Goal: Task Accomplishment & Management: Use online tool/utility

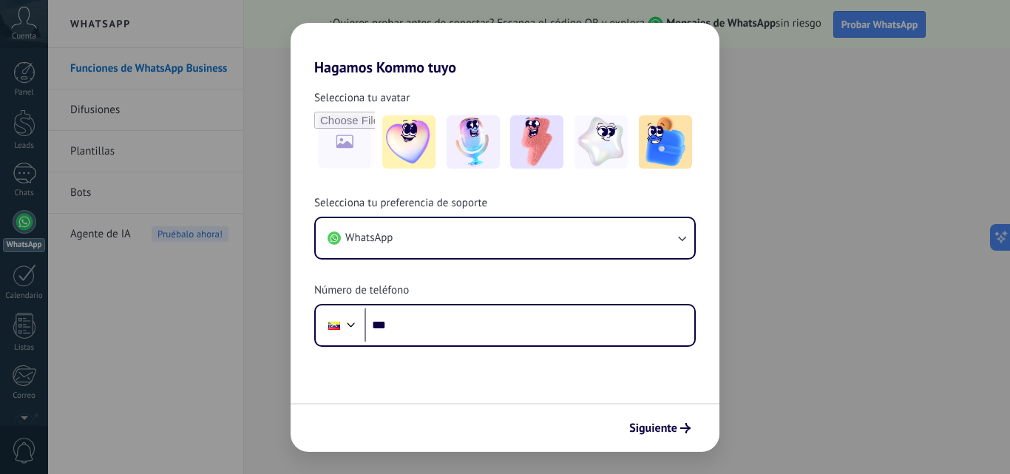
click at [277, 54] on div "Hagamos Kommo tuyo Selecciona tu avatar Selecciona tu preferencia de soporte Wh…" at bounding box center [505, 237] width 1010 height 474
click at [667, 423] on span "Siguiente" at bounding box center [654, 428] width 48 height 10
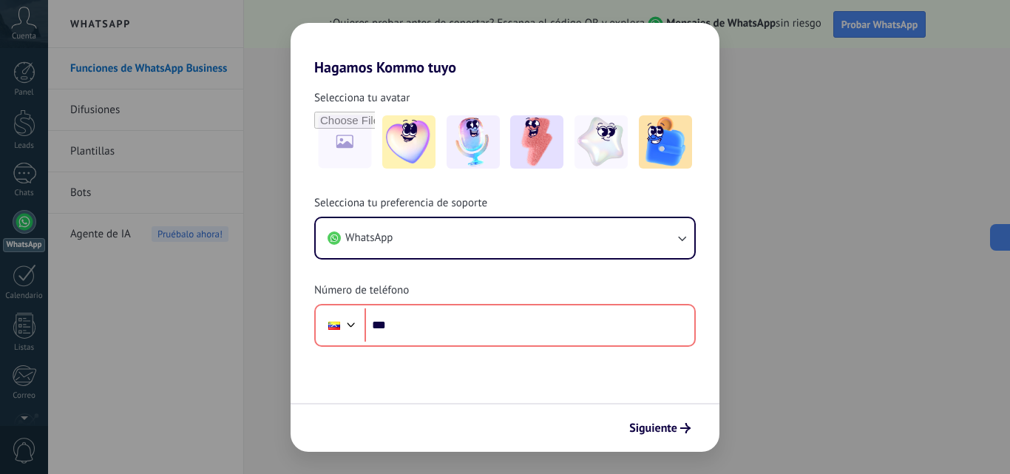
click at [265, 188] on div "Hagamos Kommo tuyo Selecciona tu avatar Selecciona tu preferencia de soporte Wh…" at bounding box center [505, 237] width 1010 height 474
click at [678, 437] on button "Siguiente" at bounding box center [660, 428] width 75 height 25
click at [397, 69] on h2 "Hagamos Kommo tuyo" at bounding box center [505, 49] width 429 height 53
drag, startPoint x: 399, startPoint y: 69, endPoint x: 463, endPoint y: 70, distance: 64.4
click at [399, 69] on h2 "Hagamos Kommo tuyo" at bounding box center [505, 49] width 429 height 53
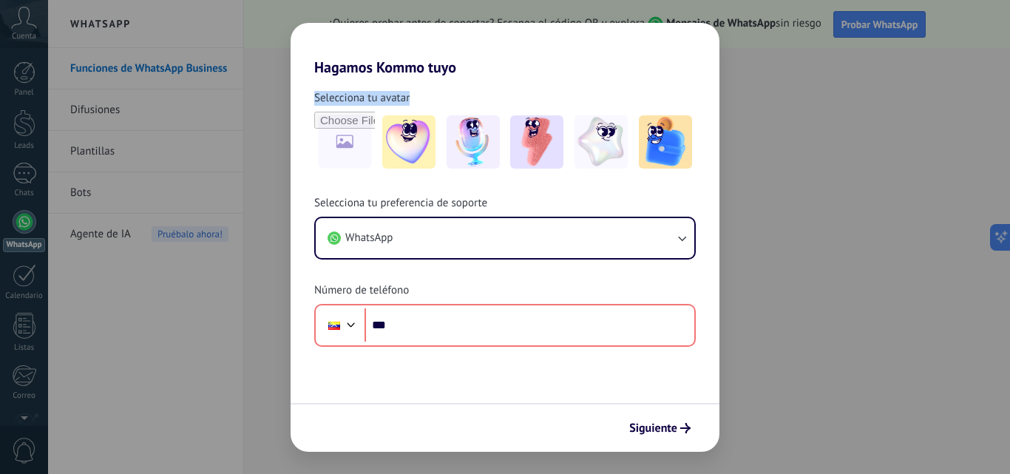
click at [507, 78] on div "Hagamos Kommo tuyo Selecciona tu avatar Selecciona tu preferencia de soporte Wh…" at bounding box center [505, 237] width 429 height 429
click at [431, 298] on div "Selecciona tu preferencia de soporte WhatsApp Número de teléfono Phone ***" at bounding box center [505, 271] width 429 height 151
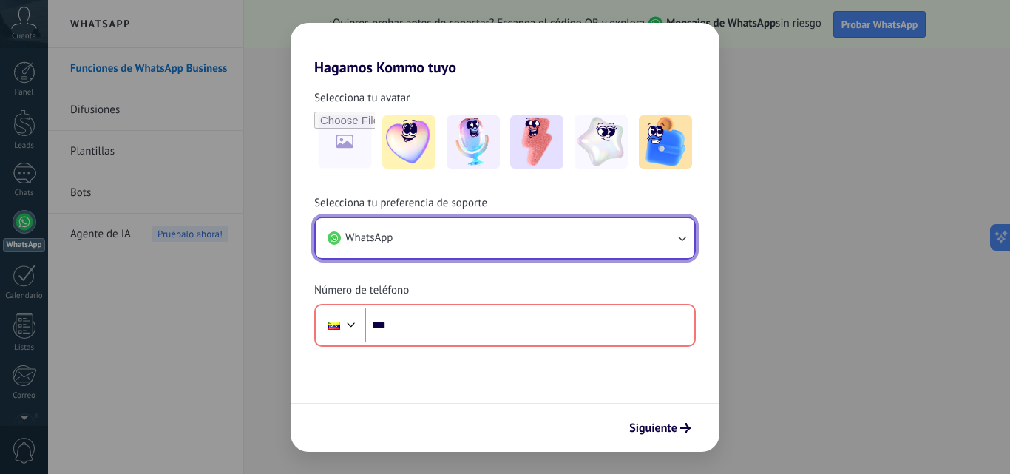
click at [479, 220] on button "WhatsApp" at bounding box center [505, 238] width 379 height 40
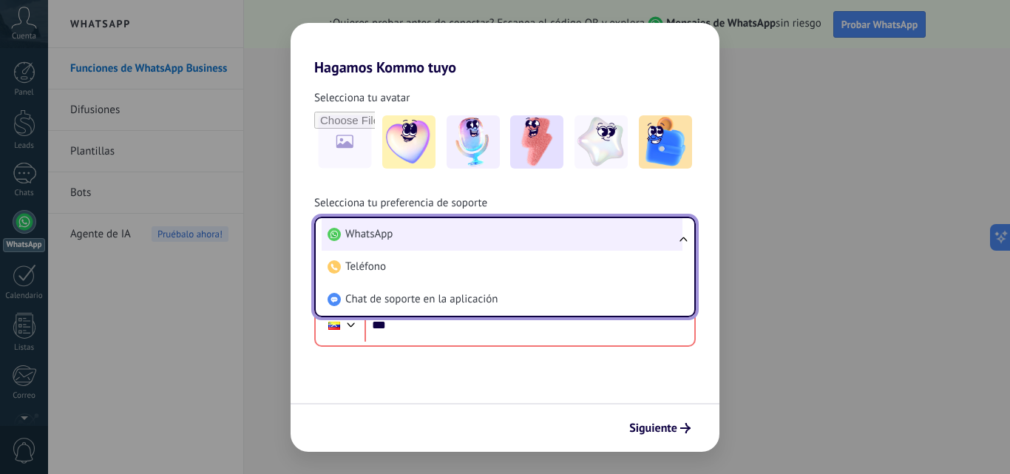
click at [430, 242] on li "WhatsApp" at bounding box center [502, 234] width 361 height 33
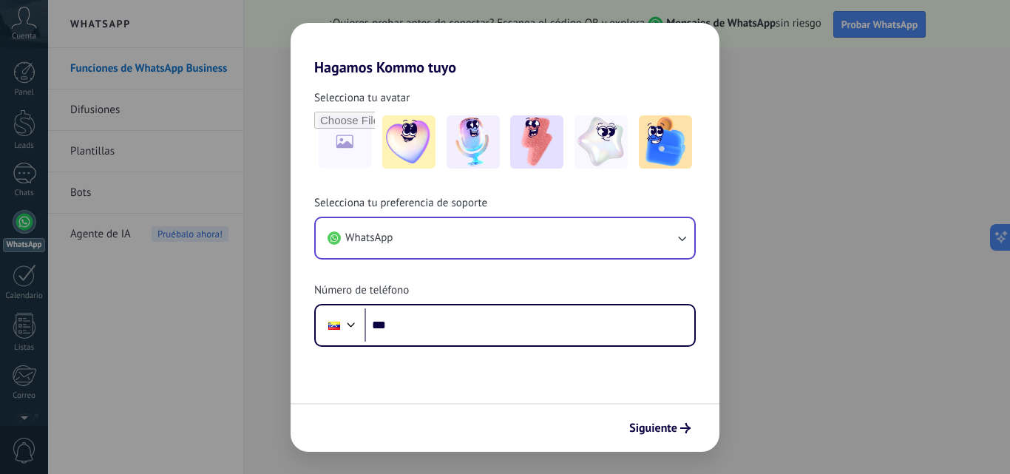
click at [184, 212] on div "Hagamos Kommo tuyo Selecciona tu avatar Selecciona tu preferencia de soporte Wh…" at bounding box center [505, 237] width 1010 height 474
click at [166, 211] on div "Hagamos Kommo tuyo Selecciona tu avatar Selecciona tu preferencia de soporte Wh…" at bounding box center [505, 237] width 1010 height 474
click at [7, 61] on div "Hagamos Kommo tuyo Selecciona tu avatar Selecciona tu preferencia de soporte Wh…" at bounding box center [505, 237] width 1010 height 474
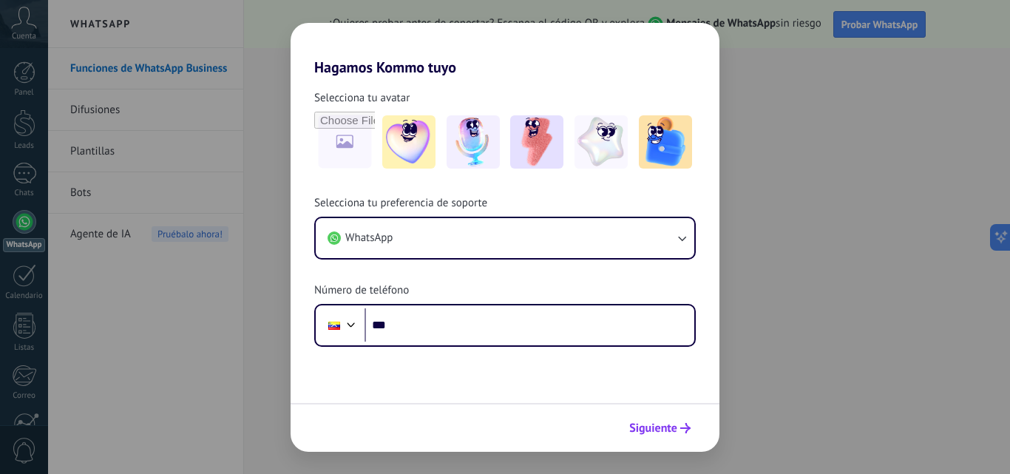
click at [655, 436] on button "Siguiente" at bounding box center [660, 428] width 75 height 25
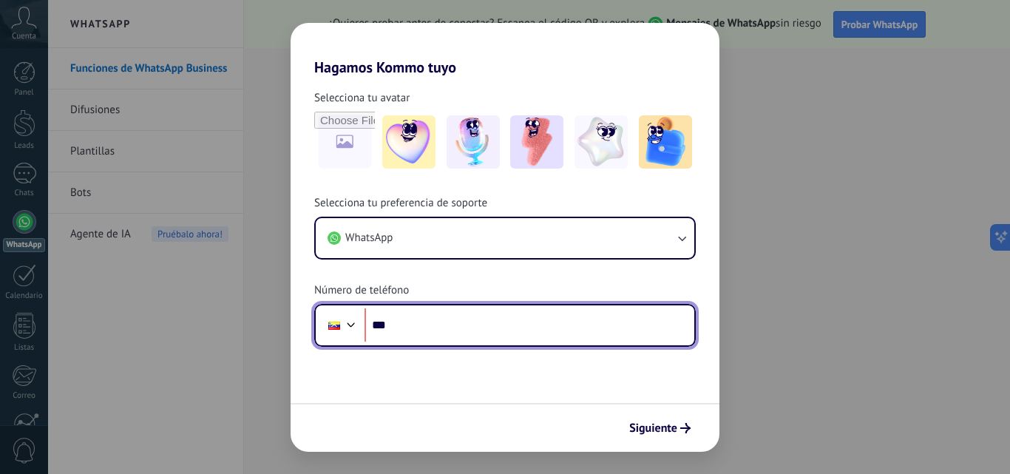
click at [450, 308] on input "***" at bounding box center [530, 325] width 330 height 34
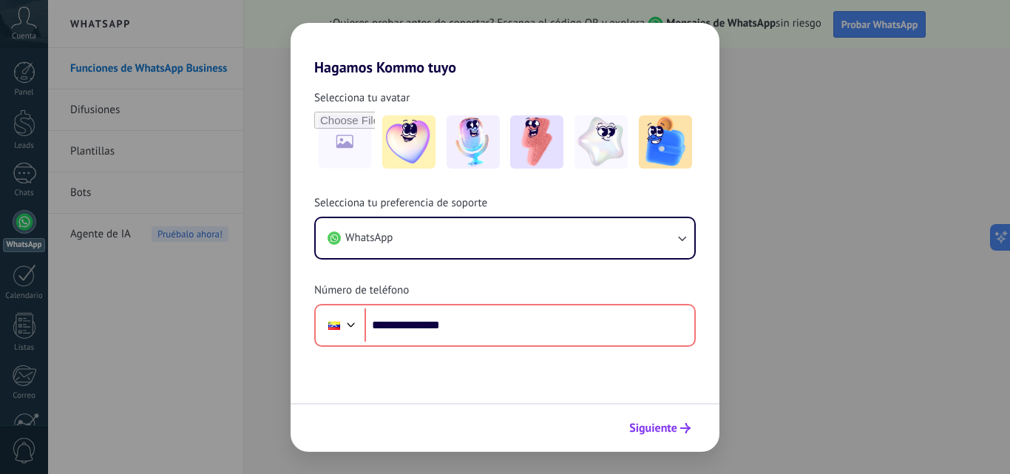
click at [635, 429] on span "Siguiente" at bounding box center [654, 428] width 48 height 10
click at [643, 439] on button "Siguiente" at bounding box center [660, 428] width 75 height 25
click at [656, 439] on button "Siguiente" at bounding box center [660, 428] width 75 height 25
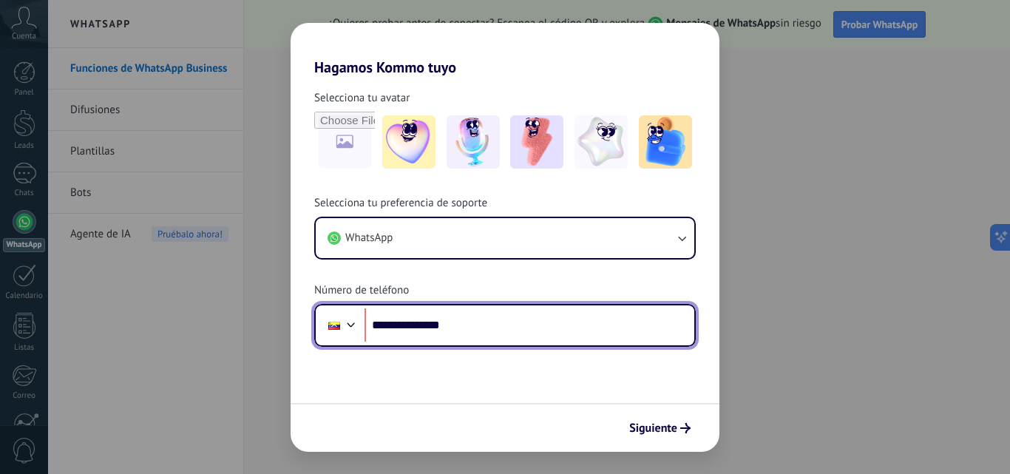
click at [372, 317] on input "**********" at bounding box center [530, 325] width 330 height 34
drag, startPoint x: 419, startPoint y: 322, endPoint x: 445, endPoint y: 324, distance: 26.7
click at [436, 324] on input "**********" at bounding box center [530, 325] width 330 height 34
click at [459, 323] on input "**********" at bounding box center [530, 325] width 330 height 34
type input "**********"
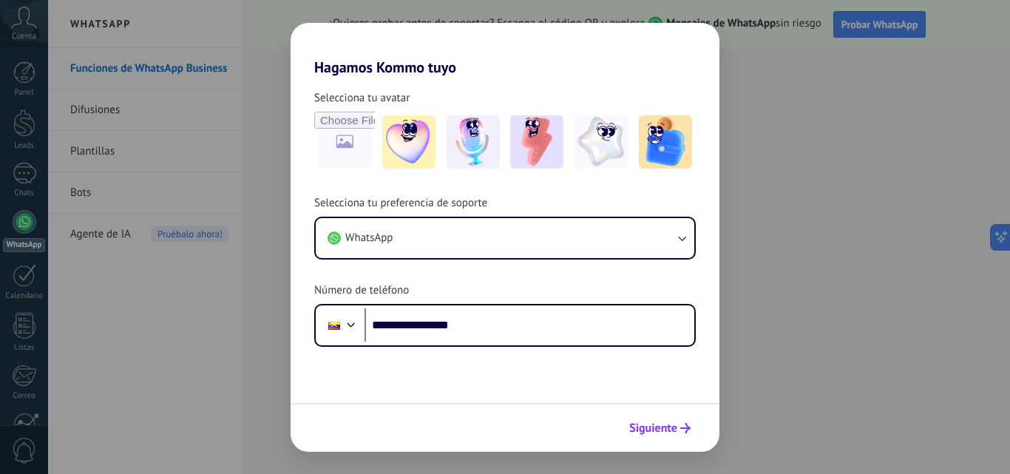
click at [666, 433] on span "Siguiente" at bounding box center [654, 428] width 48 height 10
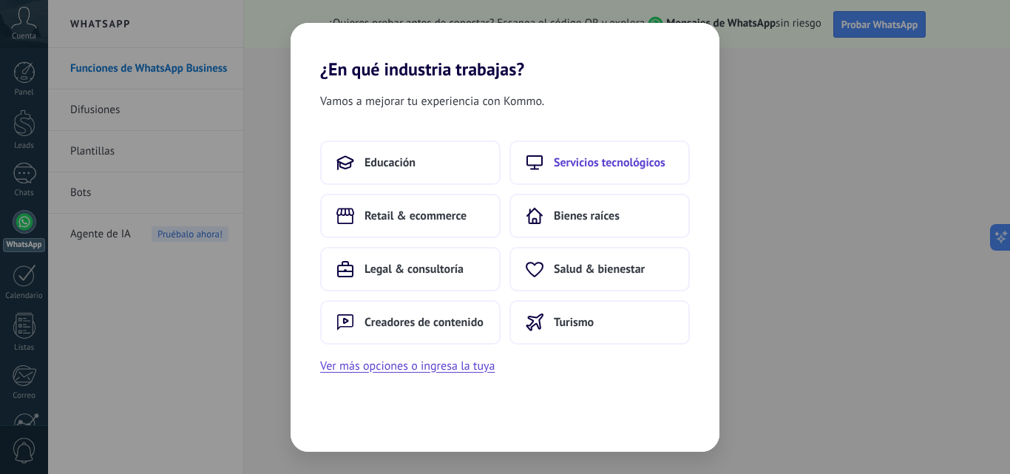
click at [568, 175] on button "Servicios tecnológicos" at bounding box center [600, 163] width 180 height 44
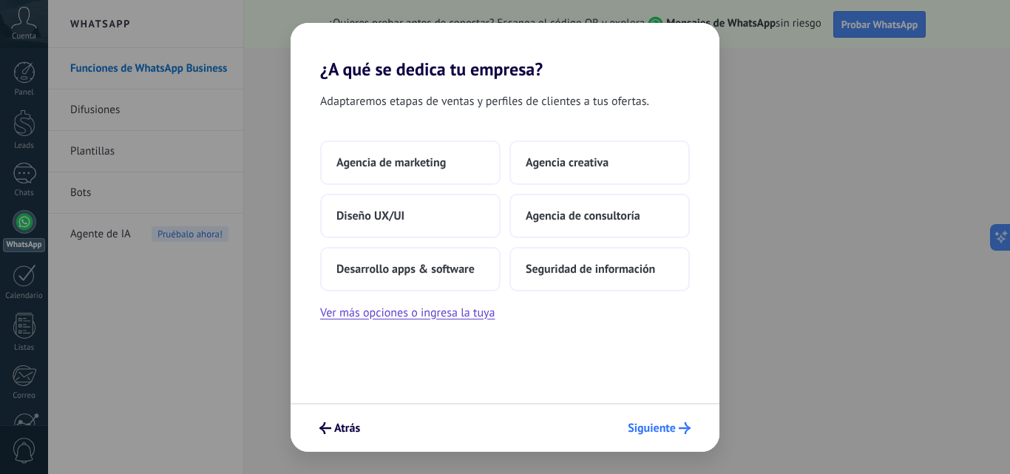
click at [658, 420] on button "Siguiente" at bounding box center [659, 428] width 76 height 25
click at [569, 156] on span "Agencia creativa" at bounding box center [567, 162] width 83 height 15
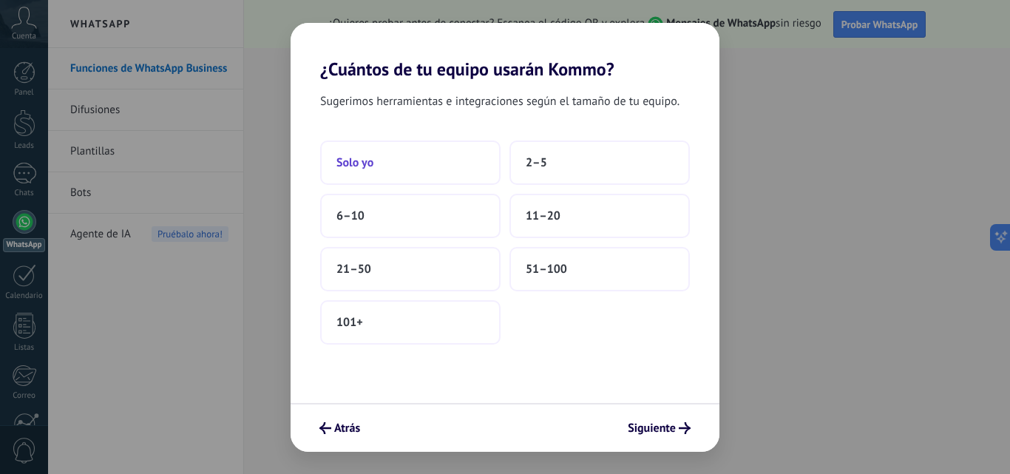
click at [440, 157] on button "Solo yo" at bounding box center [410, 163] width 180 height 44
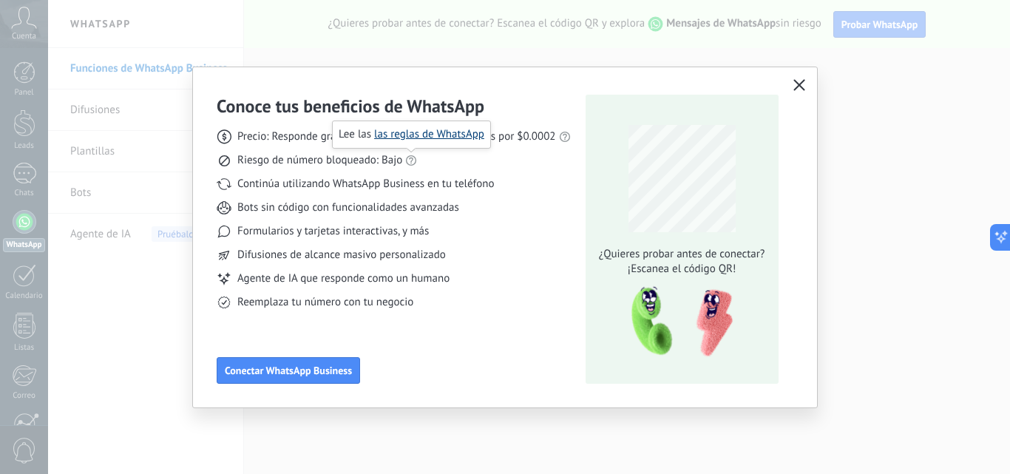
click at [419, 135] on link "las reglas de WhatsApp" at bounding box center [429, 134] width 110 height 14
drag, startPoint x: 247, startPoint y: 206, endPoint x: 419, endPoint y: 202, distance: 171.7
click at [419, 202] on span "Bots sin código con funcionalidades avanzadas" at bounding box center [348, 207] width 222 height 15
click at [340, 214] on span "Bots sin código con funcionalidades avanzadas" at bounding box center [348, 207] width 222 height 15
click at [266, 229] on span "Formularios y tarjetas interactivas, y más" at bounding box center [333, 231] width 192 height 15
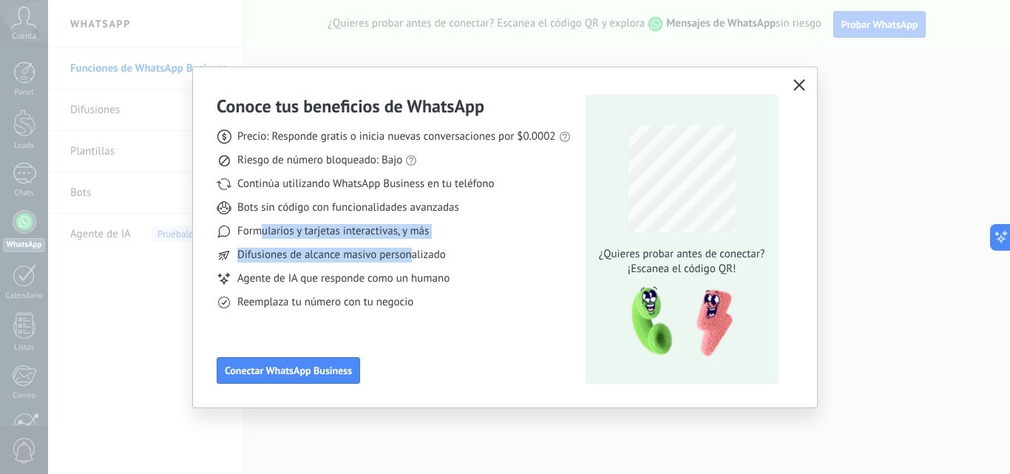
drag, startPoint x: 264, startPoint y: 243, endPoint x: 413, endPoint y: 249, distance: 148.8
click at [413, 249] on div "Precio: Responde gratis o inicia nuevas conversaciones por $0.0002 Riesgo de nú…" at bounding box center [394, 214] width 354 height 192
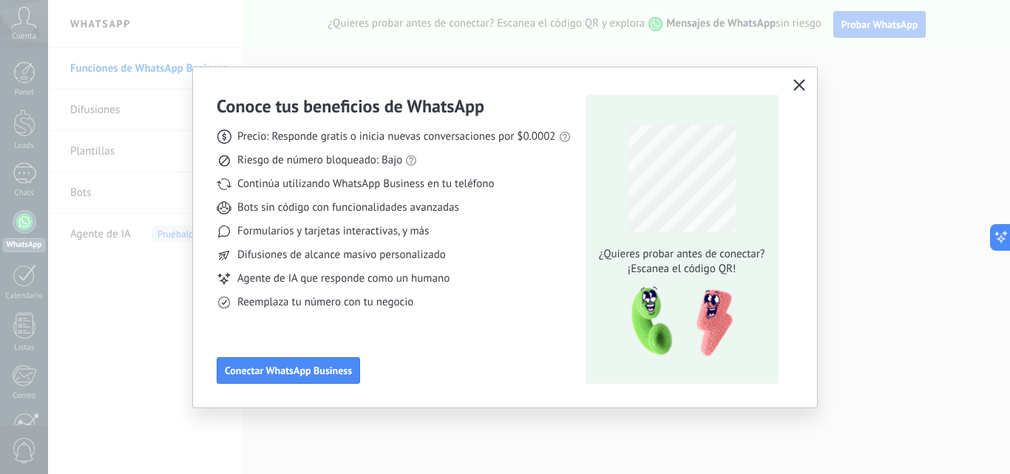
drag, startPoint x: 333, startPoint y: 277, endPoint x: 325, endPoint y: 277, distance: 8.1
click at [331, 277] on span "Agente de IA que responde como un humano" at bounding box center [343, 278] width 212 height 15
click at [296, 277] on span "Agente de IA que responde como un humano" at bounding box center [343, 278] width 212 height 15
drag, startPoint x: 315, startPoint y: 279, endPoint x: 330, endPoint y: 286, distance: 16.5
click at [364, 284] on span "Agente de IA que responde como un humano" at bounding box center [343, 278] width 212 height 15
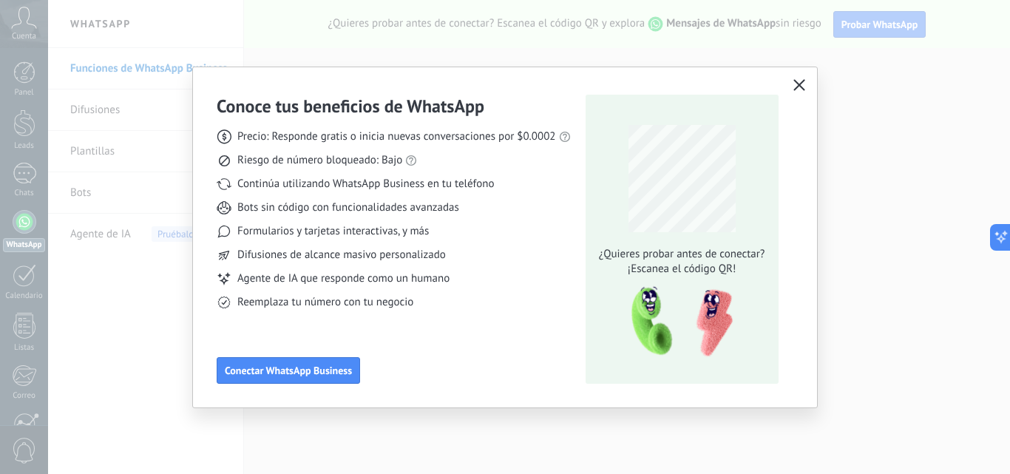
click at [263, 280] on span "Agente de IA que responde como un humano" at bounding box center [343, 278] width 212 height 15
click at [797, 80] on icon "button" at bounding box center [800, 85] width 12 height 12
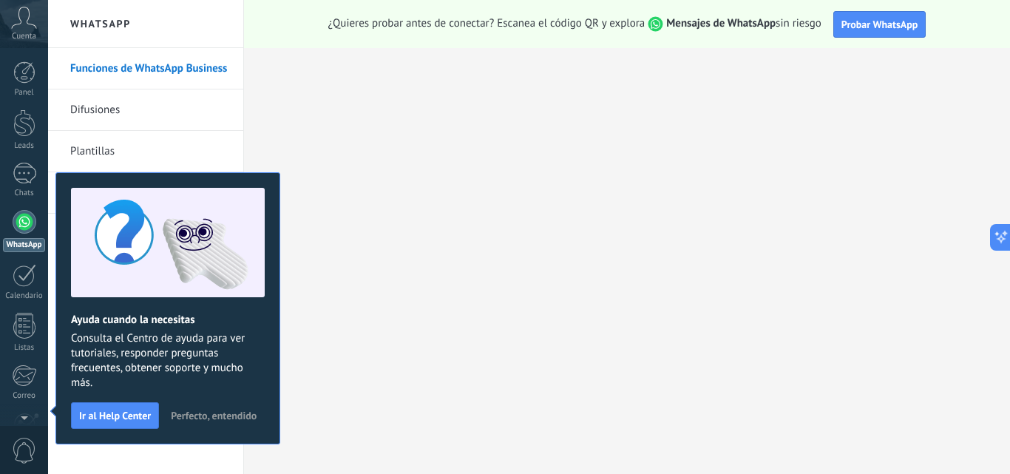
click at [169, 113] on link "Difusiones" at bounding box center [149, 110] width 158 height 41
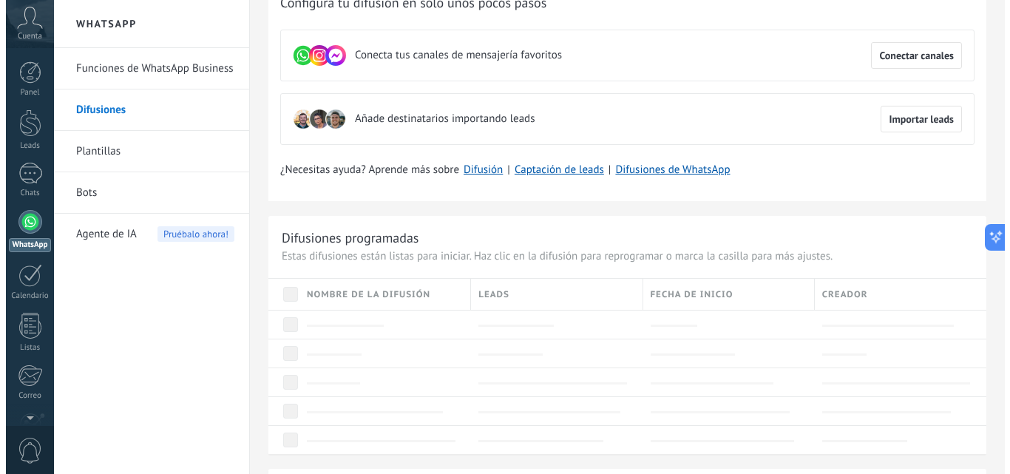
scroll to position [74, 0]
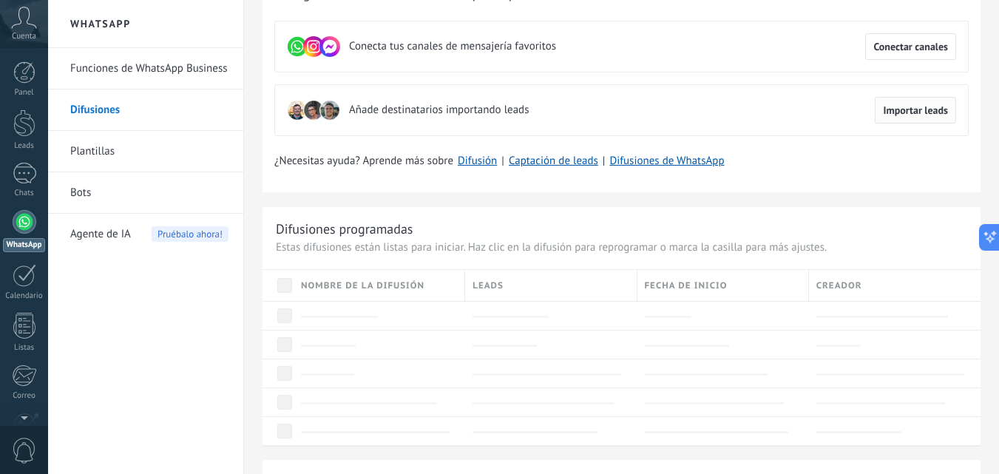
click at [942, 107] on span "Importar leads" at bounding box center [915, 110] width 65 height 10
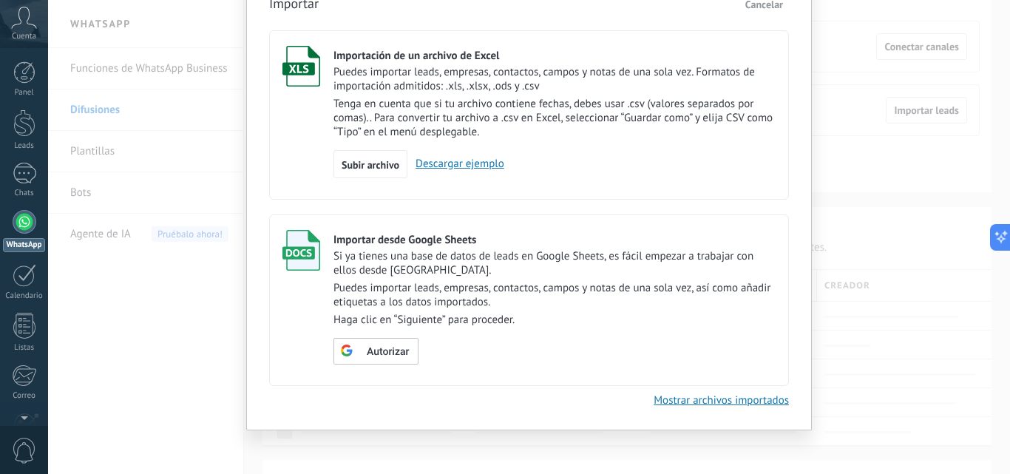
scroll to position [78, 0]
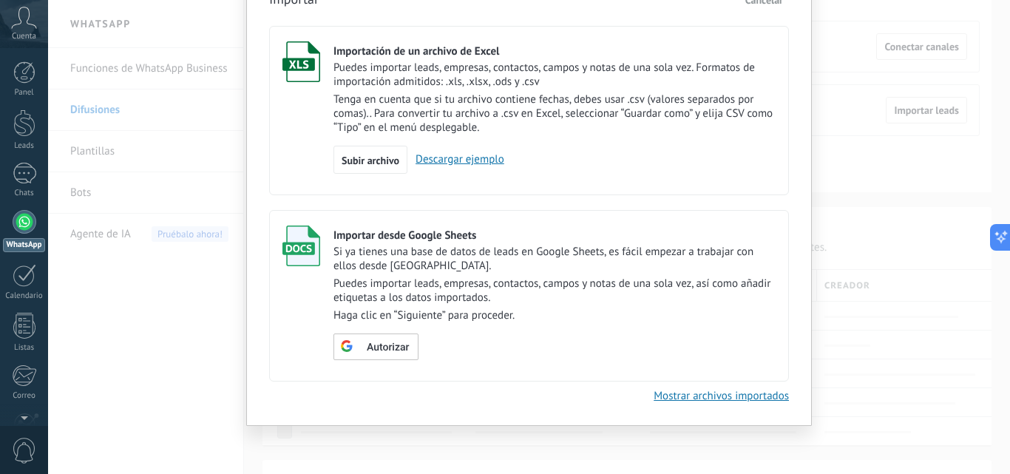
click at [822, 55] on div "Importar Cancelar Importación de un archivo de Excel Puedes importar leads, emp…" at bounding box center [529, 237] width 962 height 474
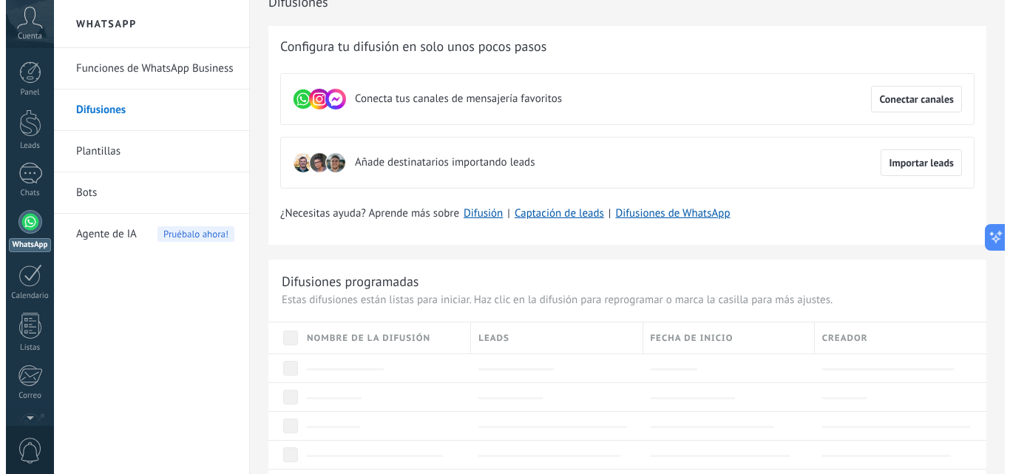
scroll to position [0, 0]
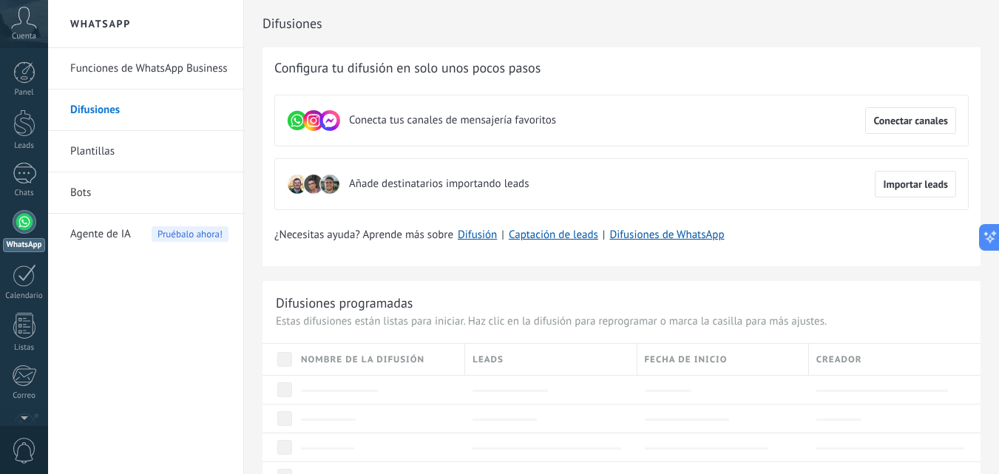
click at [107, 161] on link "Plantillas" at bounding box center [149, 151] width 158 height 41
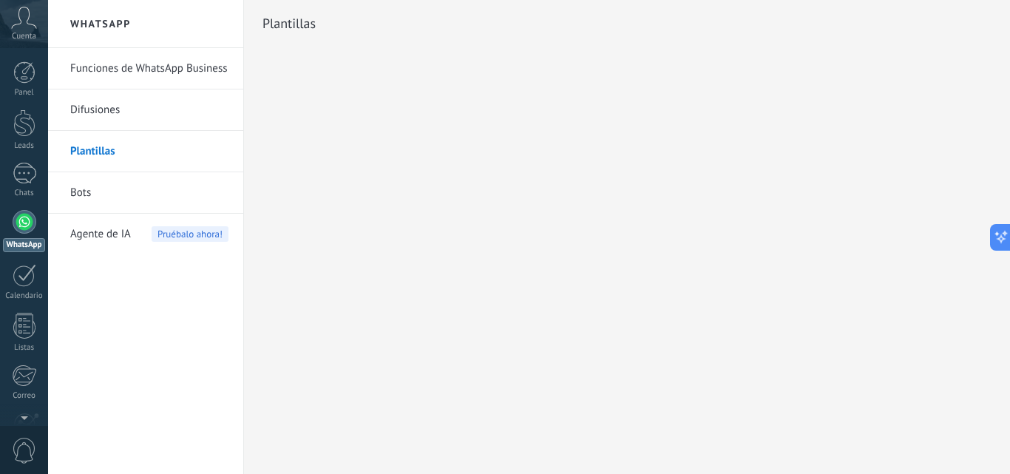
click at [118, 187] on link "Bots" at bounding box center [149, 192] width 158 height 41
click at [77, 196] on link "Bots" at bounding box center [149, 192] width 158 height 41
click at [81, 191] on link "Bots" at bounding box center [149, 192] width 158 height 41
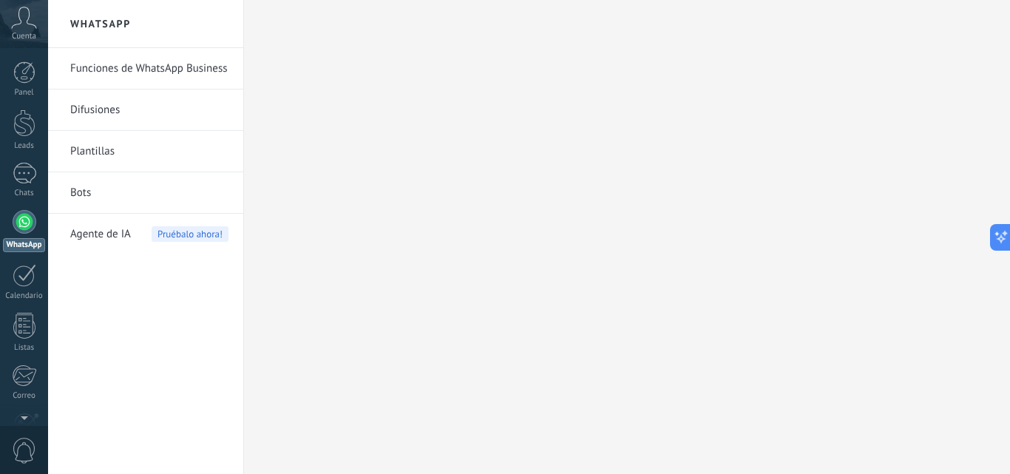
click at [81, 191] on link "Bots" at bounding box center [149, 192] width 158 height 41
click at [101, 194] on link "Bots" at bounding box center [149, 192] width 158 height 41
click at [84, 192] on link "Bots" at bounding box center [149, 192] width 158 height 41
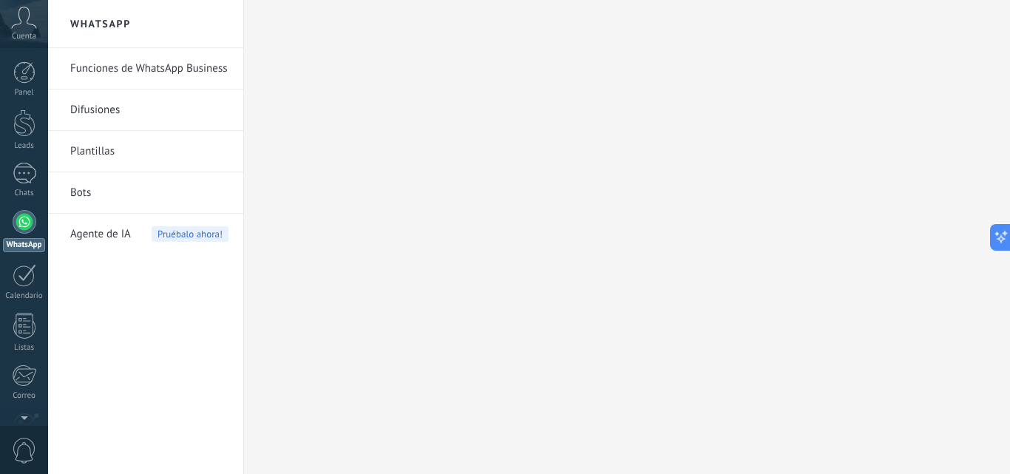
click at [82, 192] on link "Bots" at bounding box center [149, 192] width 158 height 41
click at [13, 25] on icon at bounding box center [24, 18] width 26 height 22
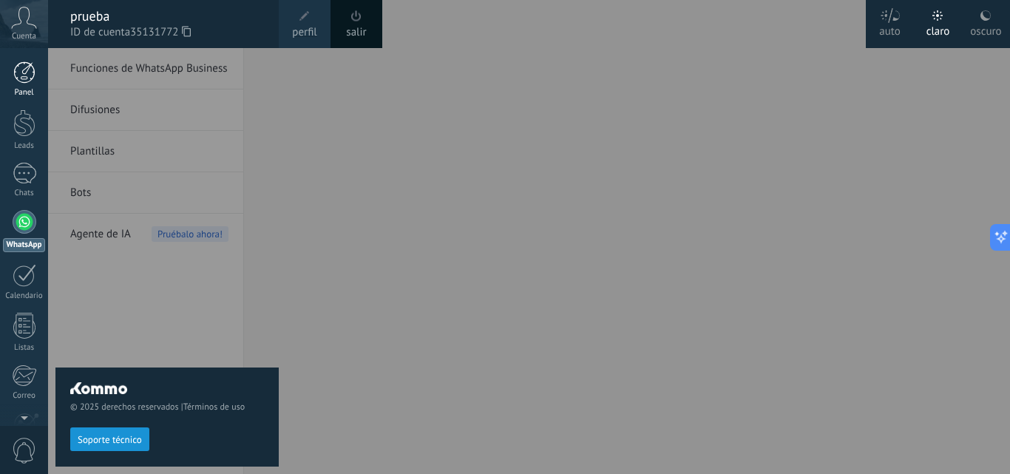
click at [22, 82] on div at bounding box center [24, 72] width 22 height 22
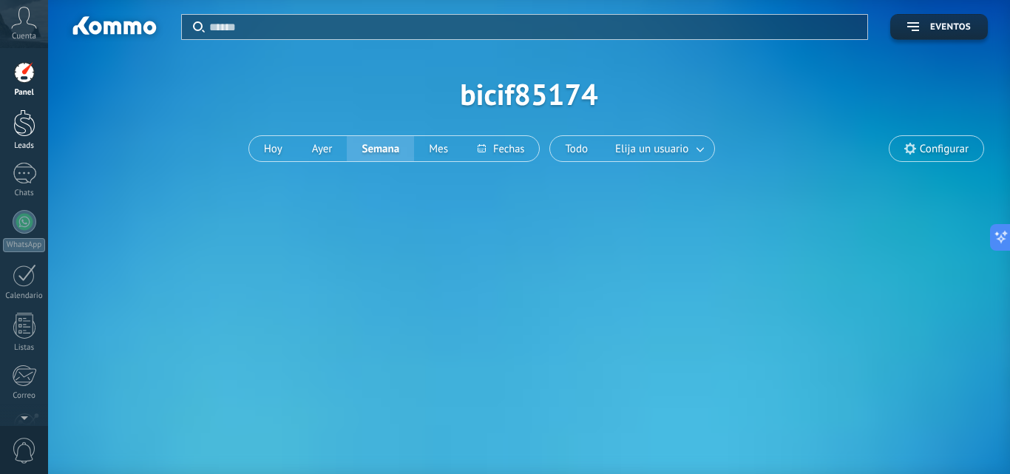
click at [16, 127] on div at bounding box center [24, 122] width 22 height 27
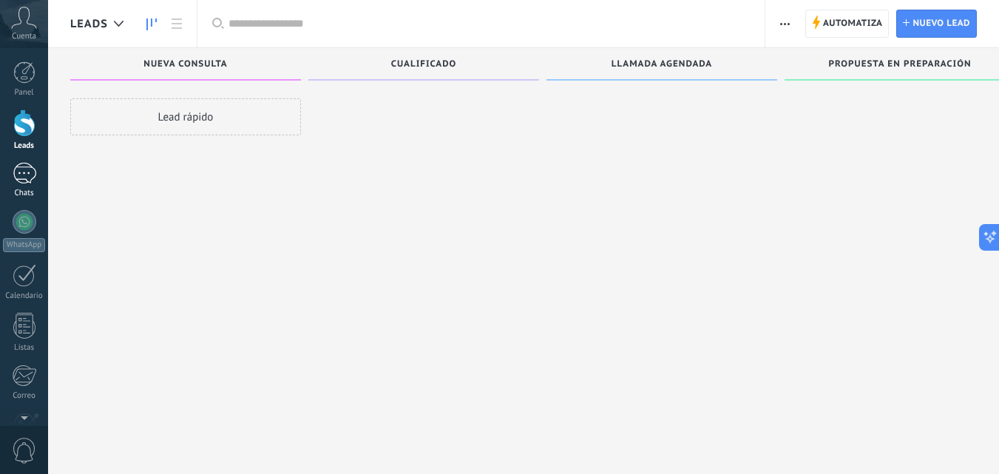
click at [27, 172] on div at bounding box center [25, 173] width 24 height 21
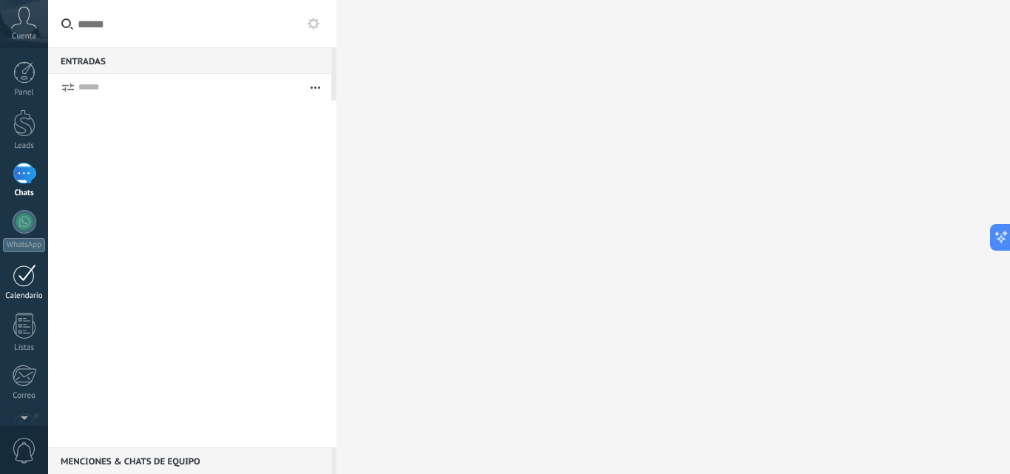
click at [29, 281] on div at bounding box center [25, 275] width 24 height 23
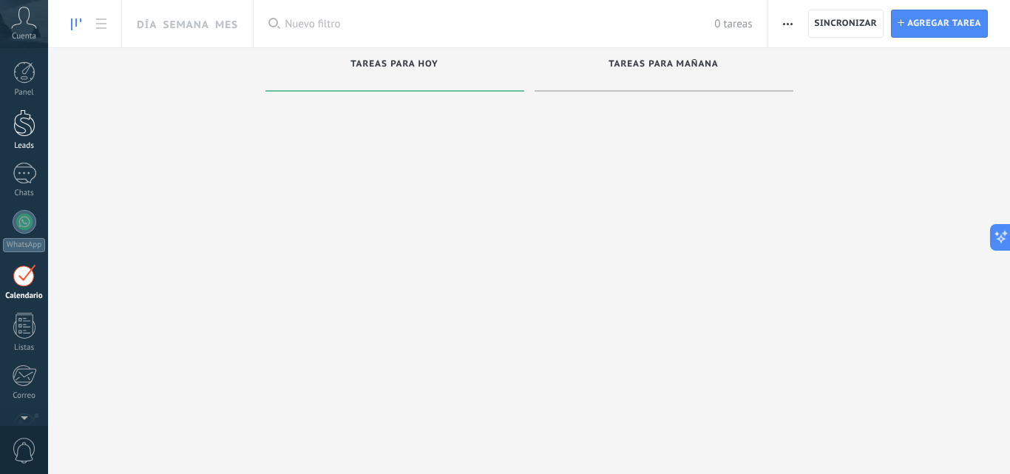
click at [16, 141] on div "Leads" at bounding box center [24, 146] width 43 height 10
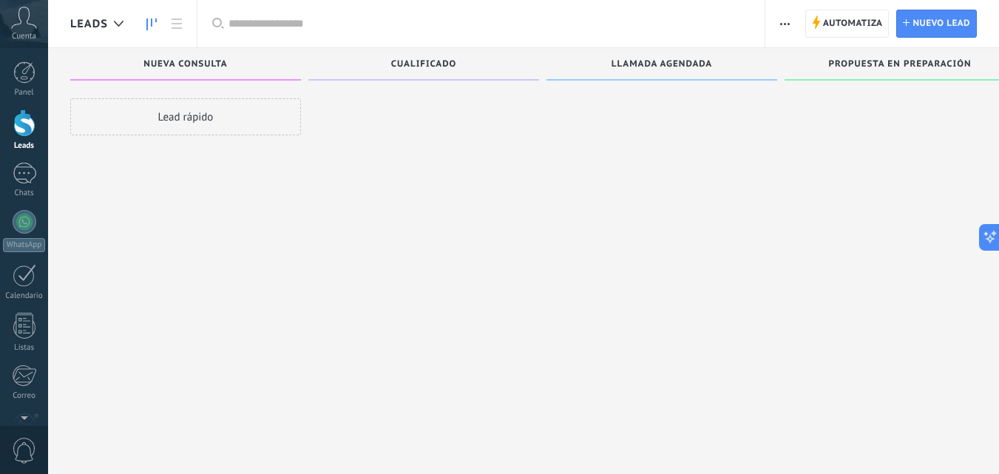
click at [92, 21] on span "Leads" at bounding box center [89, 24] width 38 height 14
click at [118, 24] on icon at bounding box center [119, 24] width 10 height 6
click at [158, 22] on link at bounding box center [151, 24] width 25 height 29
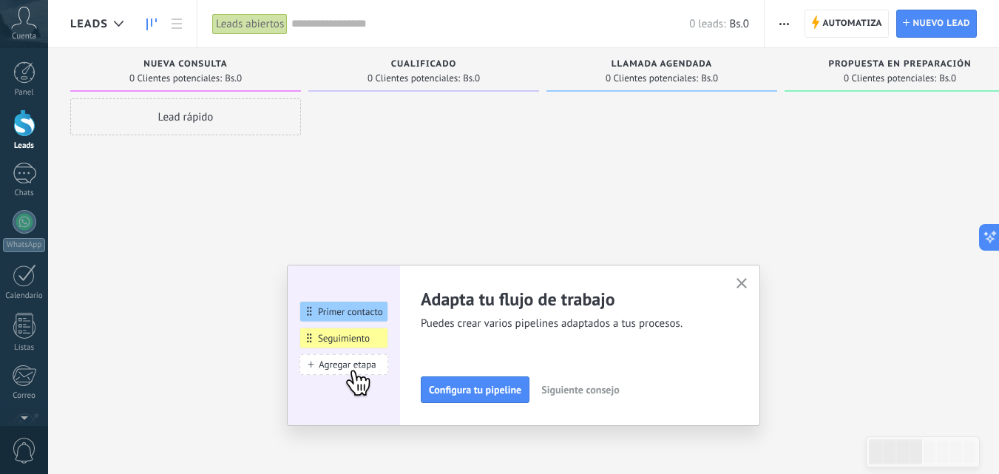
click at [33, 41] on div "Cuenta" at bounding box center [24, 24] width 48 height 48
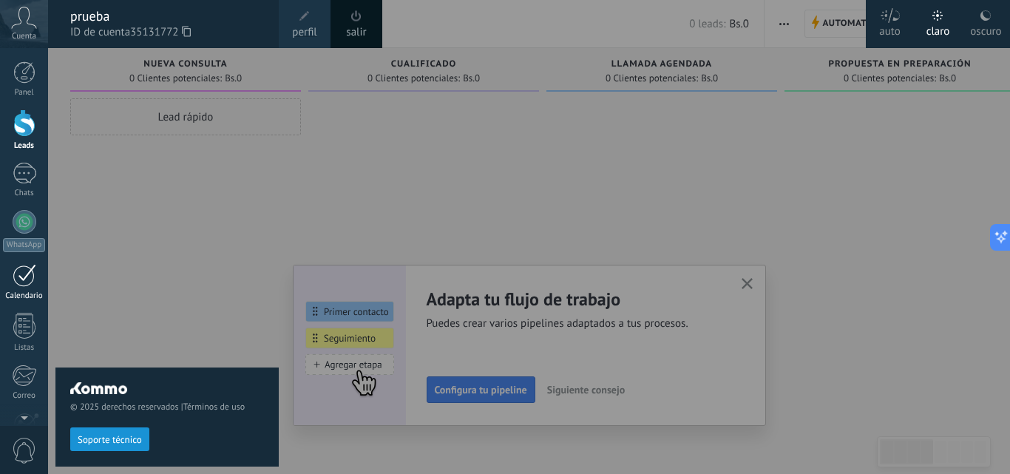
click at [25, 283] on div at bounding box center [25, 275] width 24 height 23
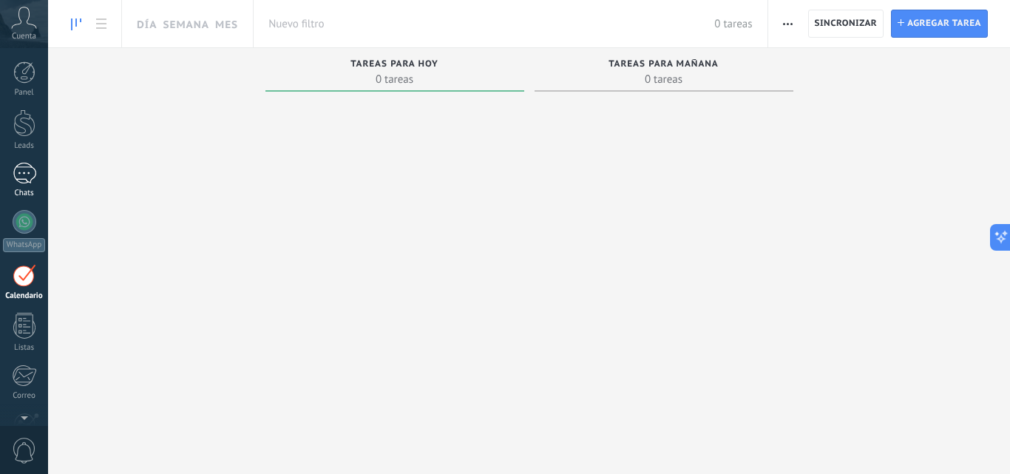
click at [28, 171] on div at bounding box center [25, 173] width 24 height 21
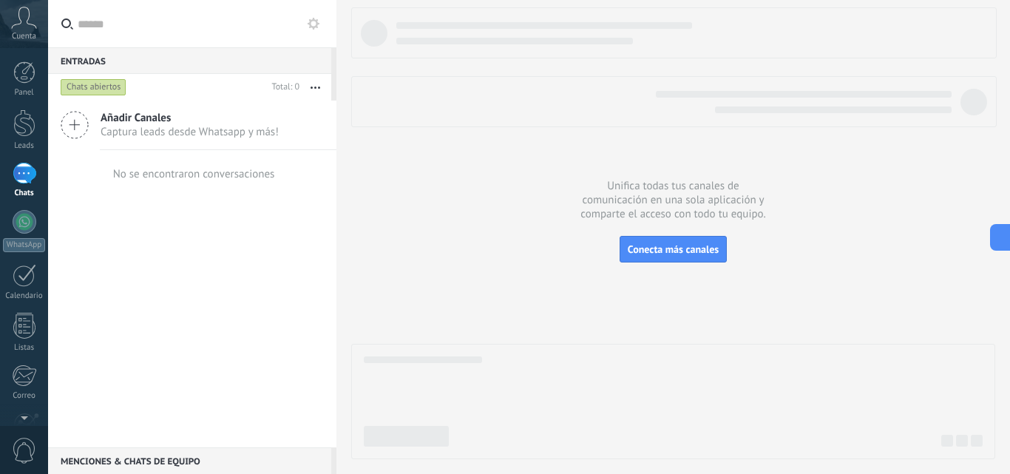
click at [310, 84] on button "button" at bounding box center [316, 87] width 32 height 27
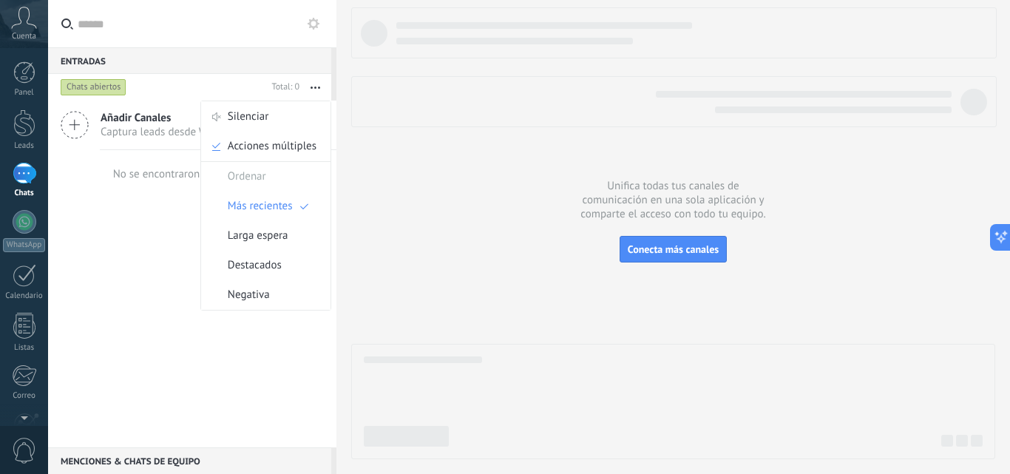
click at [310, 84] on button "button" at bounding box center [316, 87] width 32 height 27
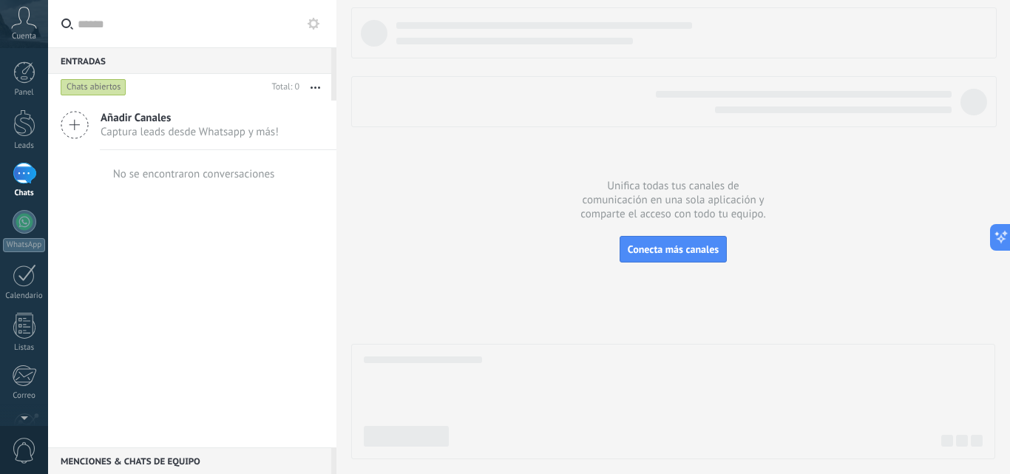
click at [313, 22] on icon at bounding box center [314, 24] width 12 height 12
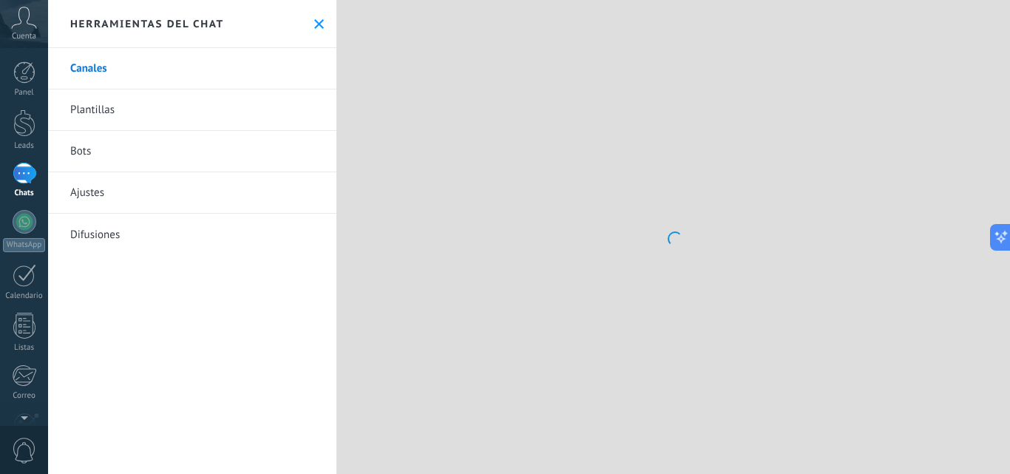
click at [311, 93] on link "Plantillas" at bounding box center [192, 110] width 288 height 41
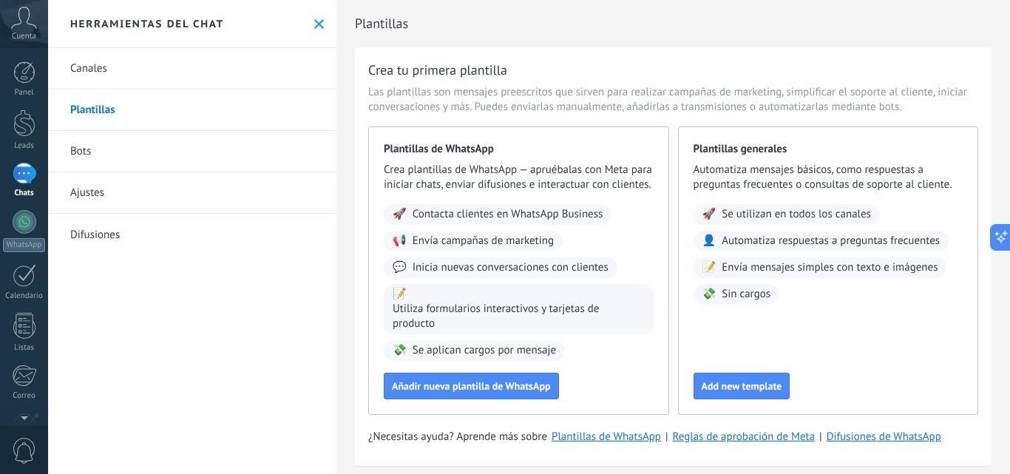
click at [115, 153] on link "Bots" at bounding box center [192, 151] width 288 height 41
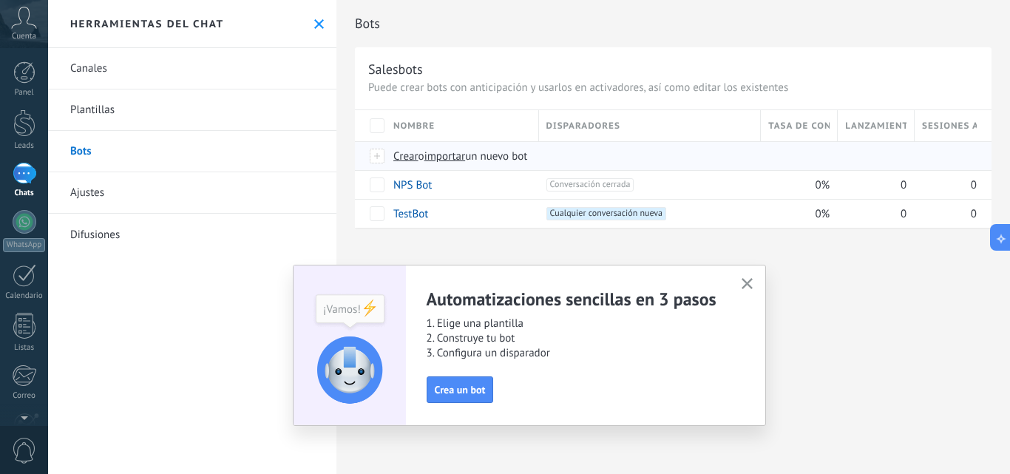
click at [442, 154] on span "importar" at bounding box center [445, 156] width 41 height 14
click at [0, 0] on input "importar un nuevo bot" at bounding box center [0, 0] width 0 height 0
click at [462, 155] on span "importar" at bounding box center [445, 156] width 41 height 14
click at [0, 0] on input "importar un nuevo bot" at bounding box center [0, 0] width 0 height 0
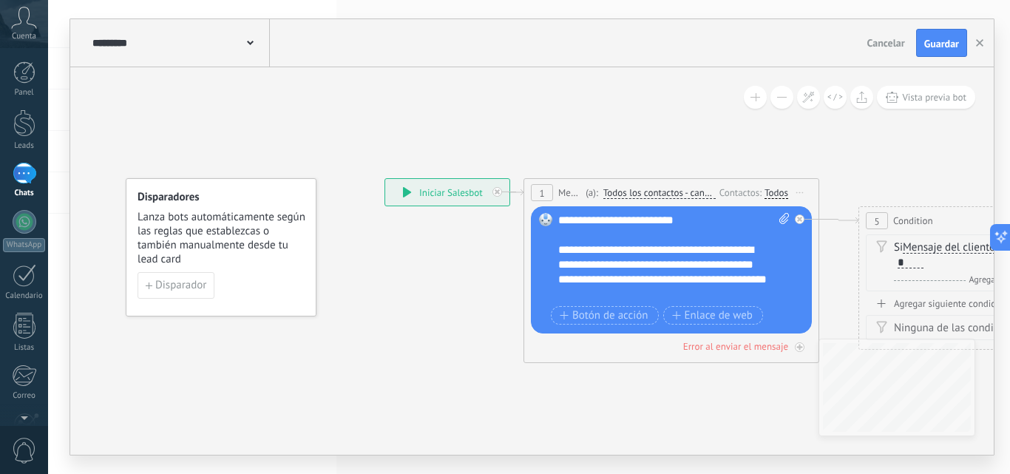
click at [423, 194] on div "**********" at bounding box center [447, 192] width 124 height 27
click at [576, 262] on div "**********" at bounding box center [674, 257] width 232 height 89
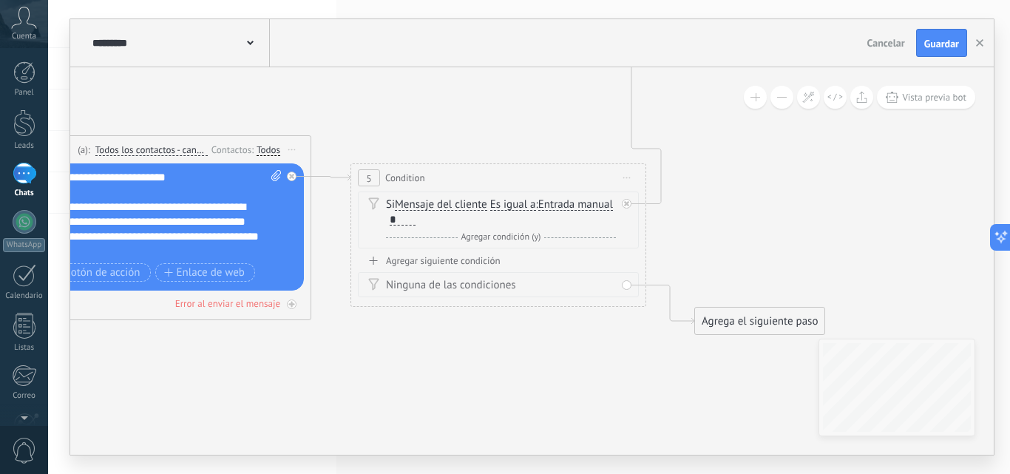
drag, startPoint x: 836, startPoint y: 127, endPoint x: 527, endPoint y: 183, distance: 313.4
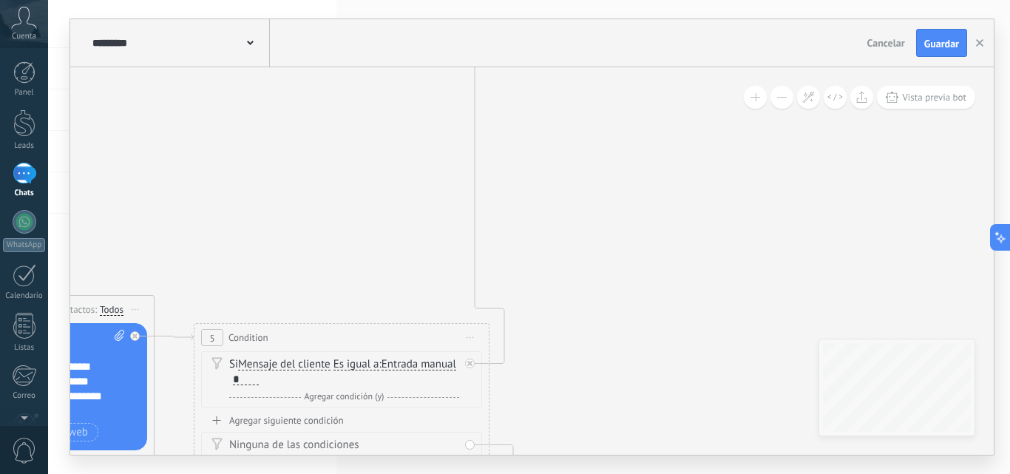
drag, startPoint x: 797, startPoint y: 232, endPoint x: 590, endPoint y: 448, distance: 299.8
click at [601, 473] on html ".abccls-1,.abccls-2{fill-rule:evenodd}.abccls-2{fill:#fff} .abfcls-1{fill:none}…" at bounding box center [505, 237] width 1010 height 474
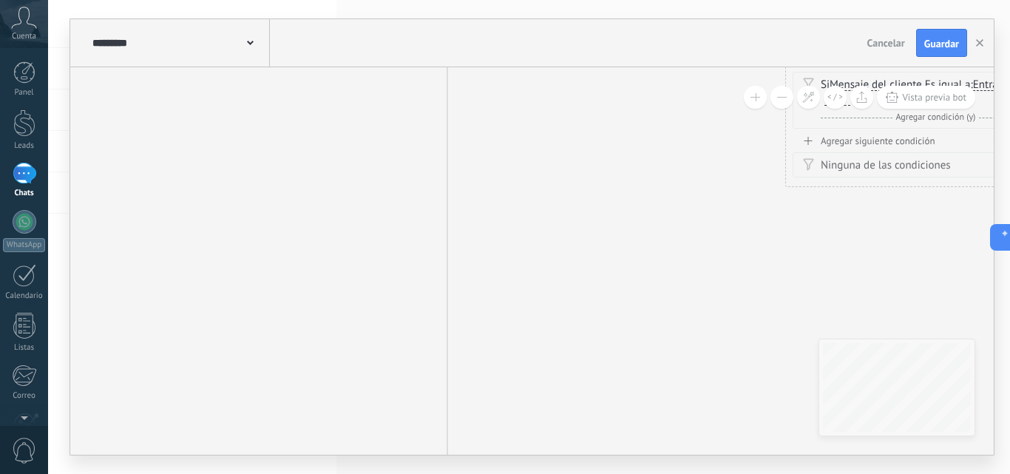
drag, startPoint x: 587, startPoint y: 212, endPoint x: 513, endPoint y: 261, distance: 88.6
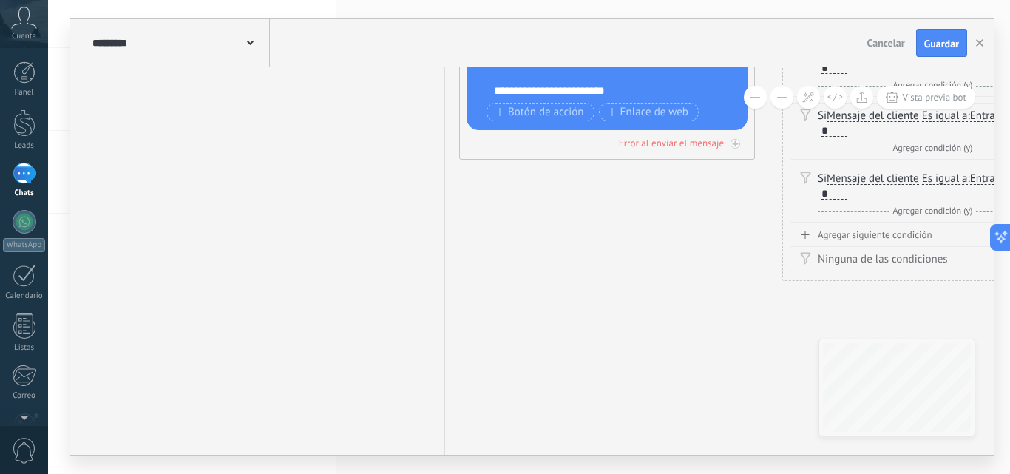
drag, startPoint x: 530, startPoint y: 309, endPoint x: 510, endPoint y: 371, distance: 65.3
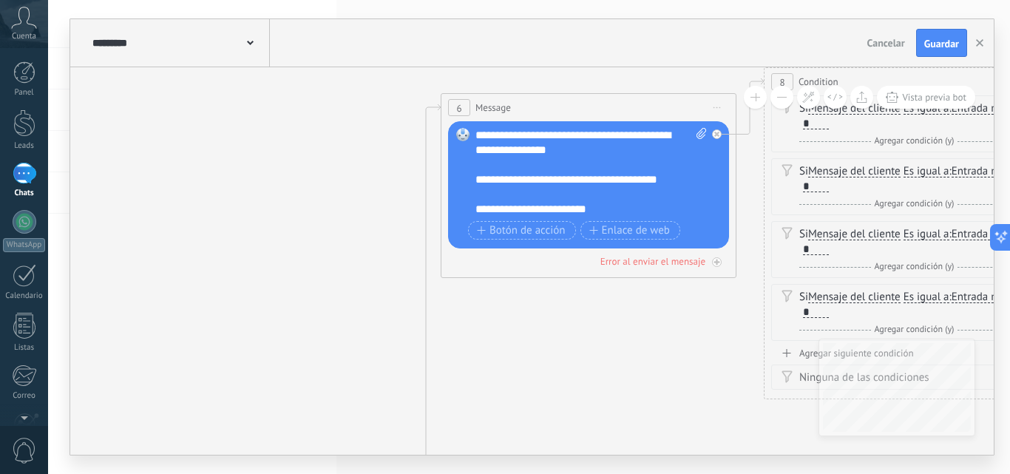
drag, startPoint x: 505, startPoint y: 365, endPoint x: 499, endPoint y: 417, distance: 52.9
click at [675, 261] on div "Error al enviar el mensaje" at bounding box center [651, 261] width 105 height 13
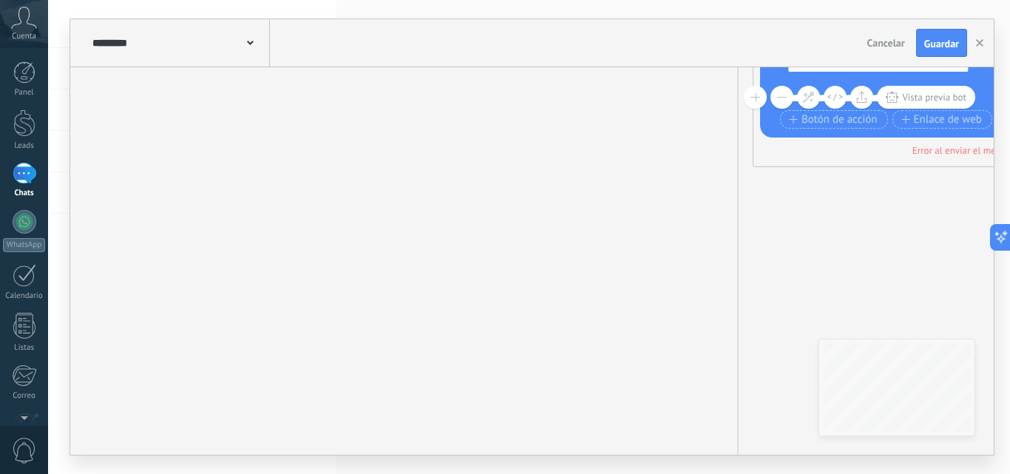
drag, startPoint x: 563, startPoint y: 353, endPoint x: 658, endPoint y: 223, distance: 160.4
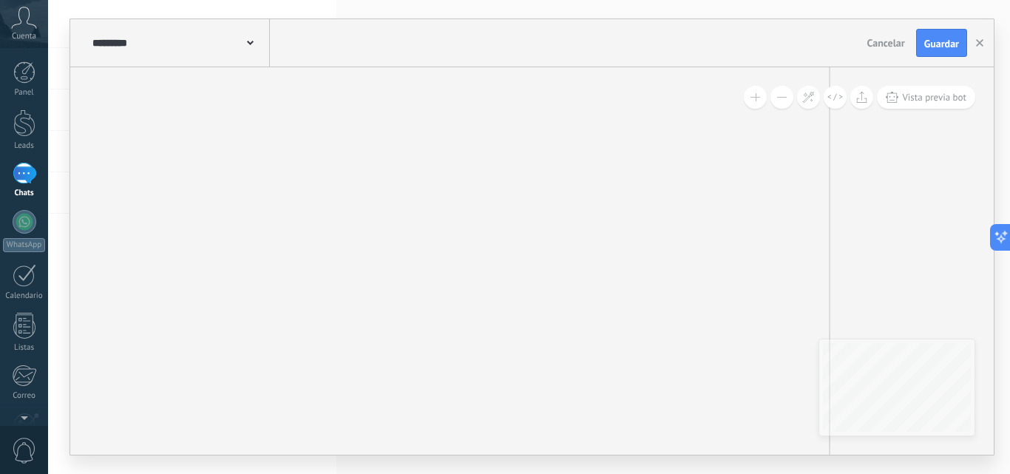
drag, startPoint x: 357, startPoint y: 319, endPoint x: 384, endPoint y: 145, distance: 175.9
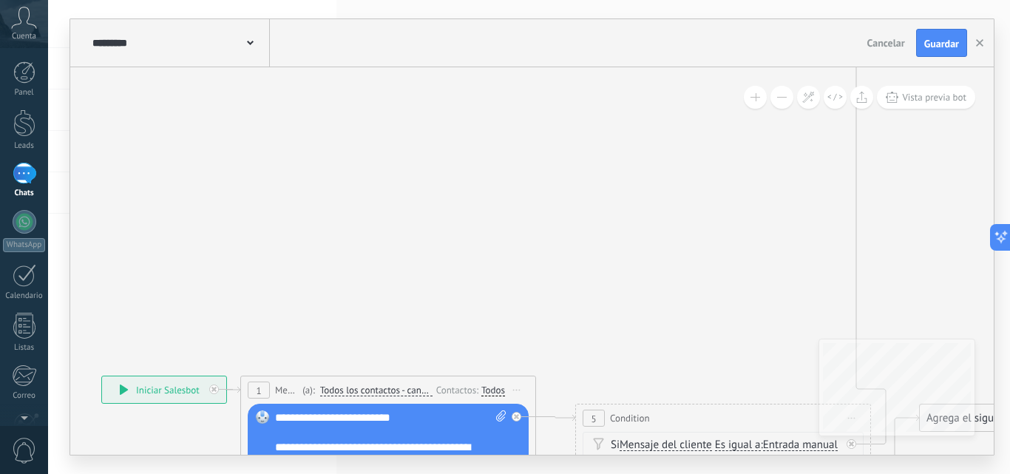
drag, startPoint x: 362, startPoint y: 195, endPoint x: 365, endPoint y: 187, distance: 8.3
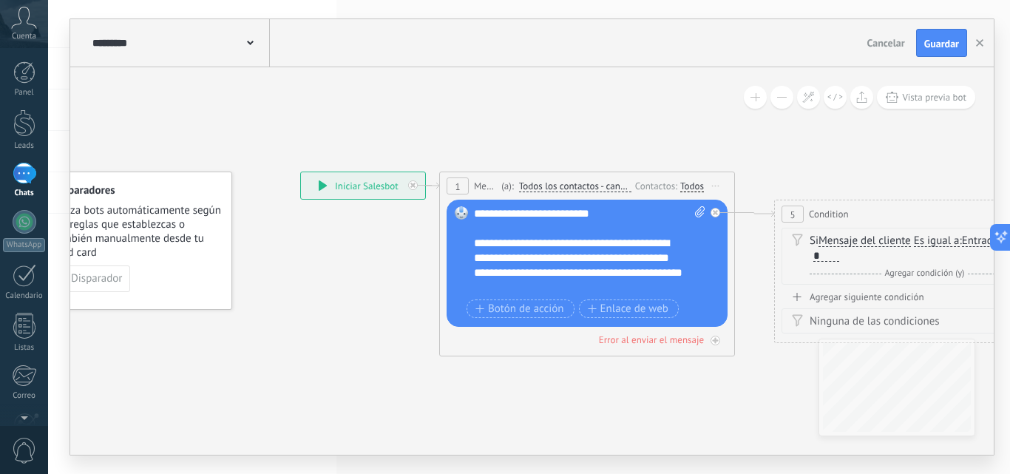
drag, startPoint x: 327, startPoint y: 175, endPoint x: 448, endPoint y: 105, distance: 139.2
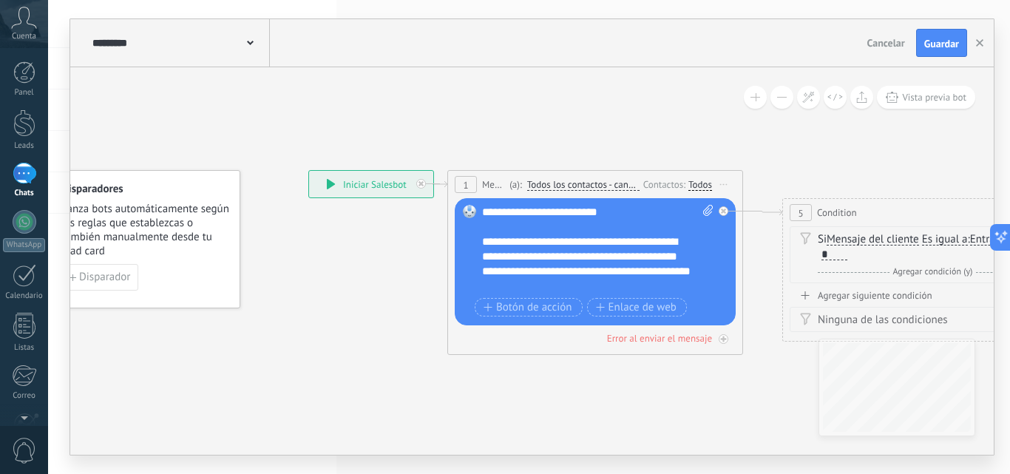
click at [325, 181] on div "**********" at bounding box center [371, 184] width 124 height 27
click at [331, 181] on icon at bounding box center [331, 184] width 8 height 10
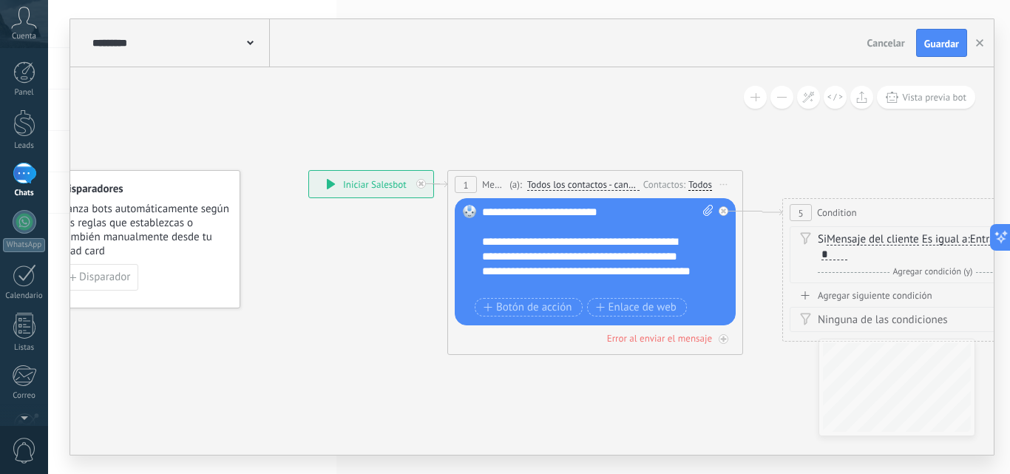
click at [331, 181] on icon at bounding box center [331, 184] width 8 height 10
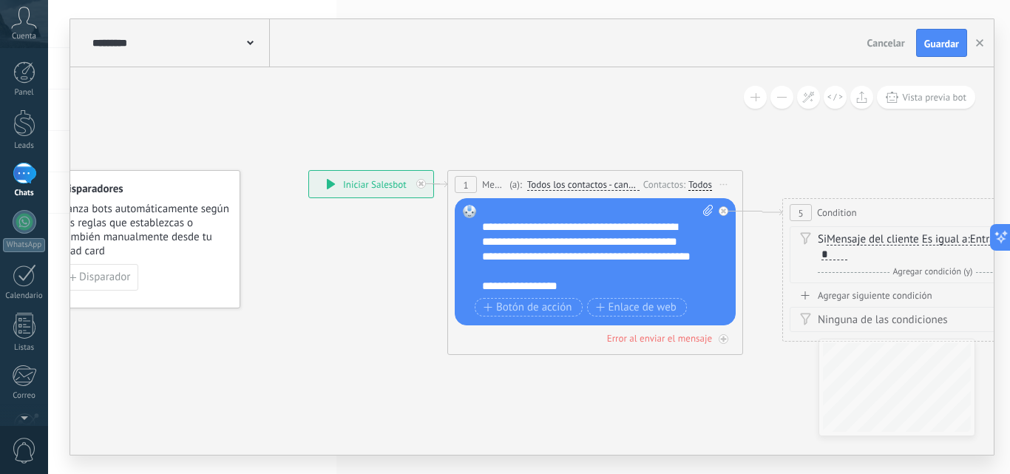
scroll to position [30, 0]
click at [703, 338] on div "Error al enviar el mensaje" at bounding box center [659, 338] width 105 height 13
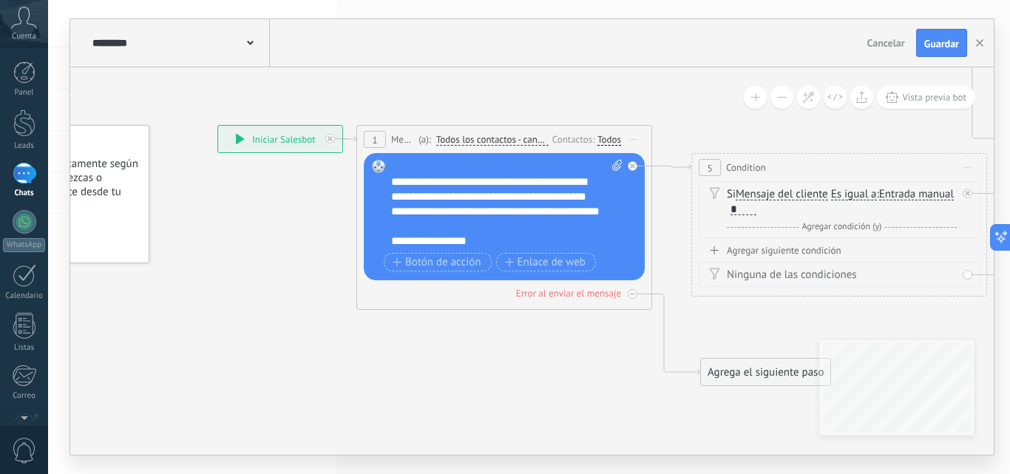
drag, startPoint x: 647, startPoint y: 392, endPoint x: 473, endPoint y: 297, distance: 198.3
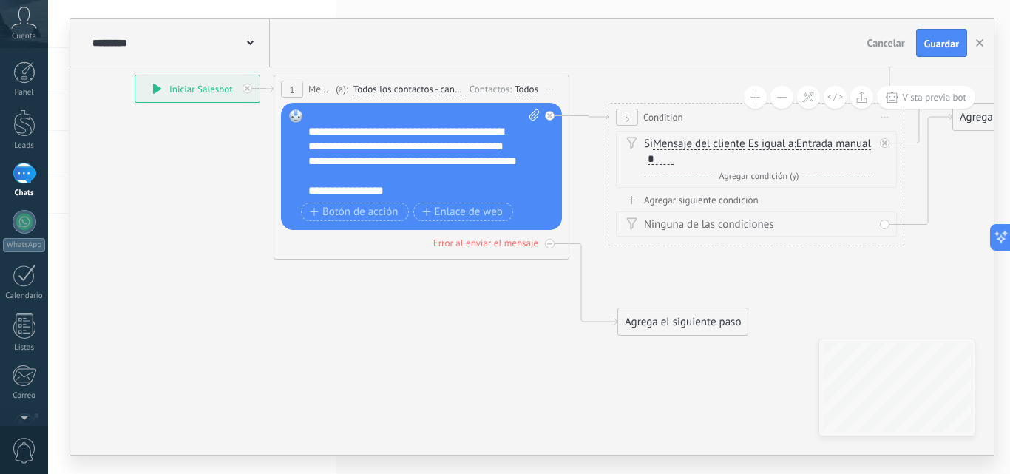
click at [709, 328] on div "Agrega el siguiente paso" at bounding box center [682, 322] width 129 height 24
click at [675, 345] on span "Mensaje" at bounding box center [676, 348] width 39 height 14
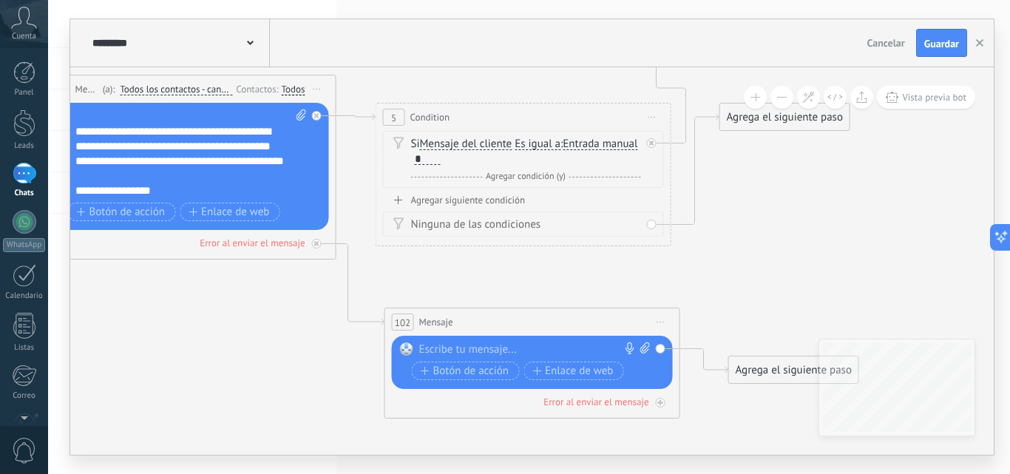
click at [465, 348] on div at bounding box center [529, 349] width 220 height 15
click at [655, 322] on span "Iniciar vista previa aquí Cambiar nombre Duplicar Borrar" at bounding box center [661, 321] width 24 height 21
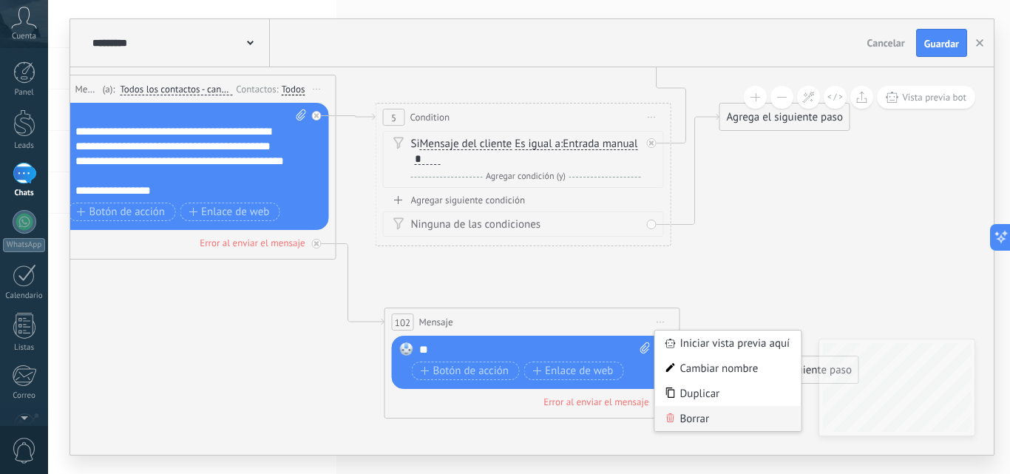
click at [683, 420] on div "Borrar" at bounding box center [728, 418] width 146 height 25
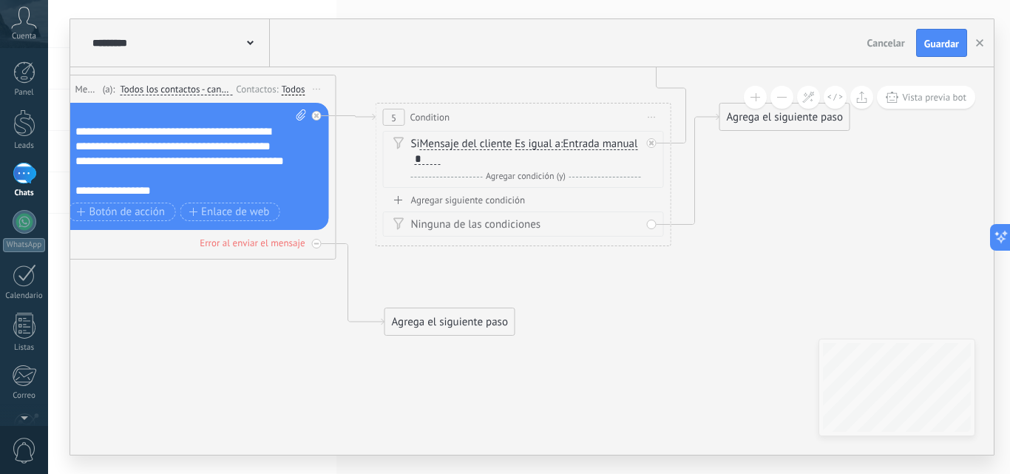
click at [447, 323] on div "Agrega el siguiente paso" at bounding box center [449, 322] width 129 height 24
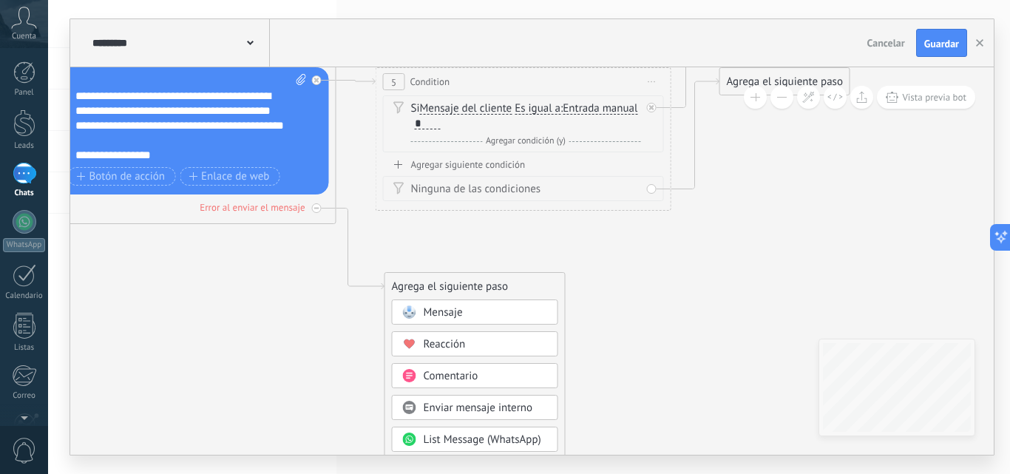
click at [499, 408] on span "Enviar mensaje interno" at bounding box center [478, 408] width 109 height 14
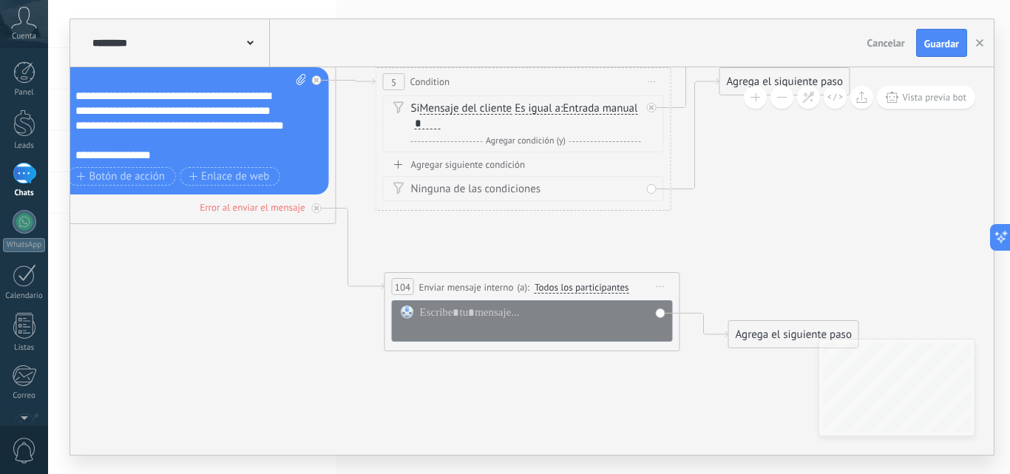
click at [476, 280] on span "Enviar mensaje interno" at bounding box center [466, 287] width 95 height 14
click at [450, 311] on div at bounding box center [542, 321] width 245 height 30
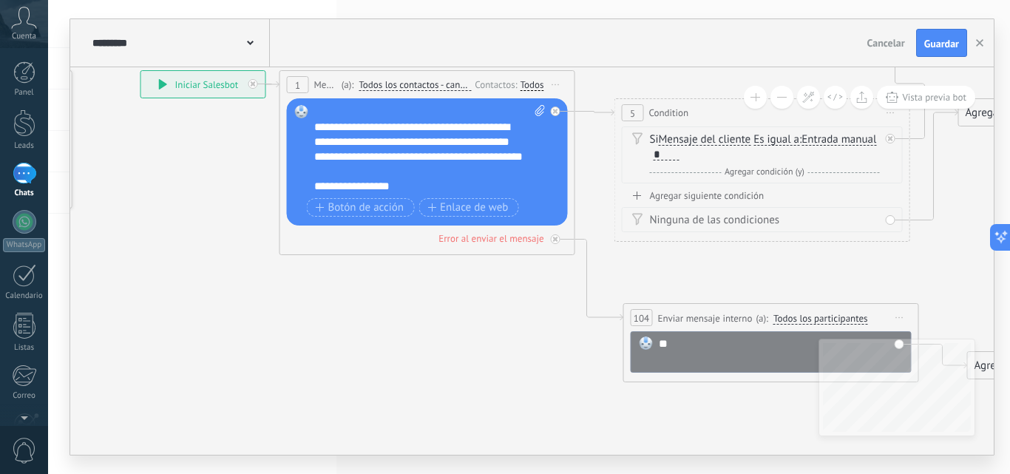
drag, startPoint x: 556, startPoint y: 387, endPoint x: 769, endPoint y: 345, distance: 217.0
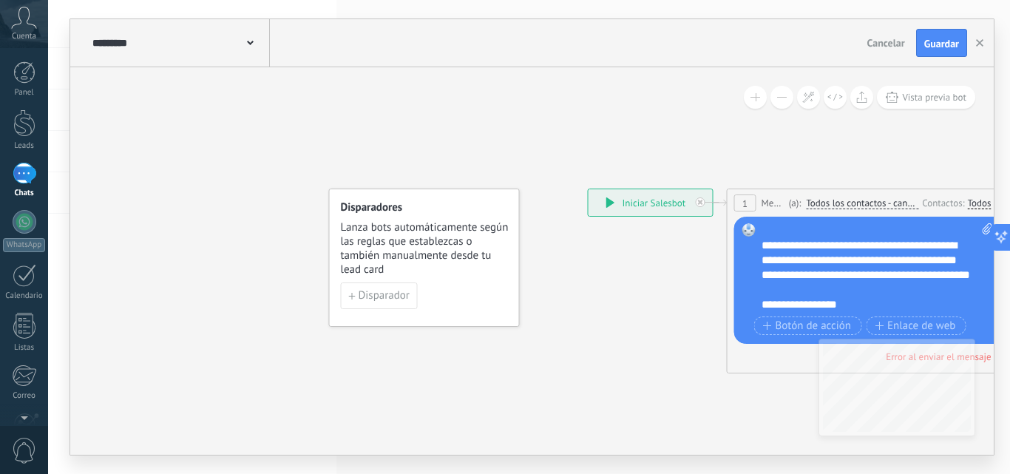
drag, startPoint x: 556, startPoint y: 333, endPoint x: 786, endPoint y: 486, distance: 275.7
click at [786, 473] on html ".abccls-1,.abccls-2{fill-rule:evenodd}.abccls-2{fill:#fff} .abfcls-1{fill:none}…" at bounding box center [505, 237] width 1010 height 474
click at [634, 200] on div "**********" at bounding box center [651, 202] width 124 height 27
click at [999, 236] on button at bounding box center [998, 237] width 27 height 27
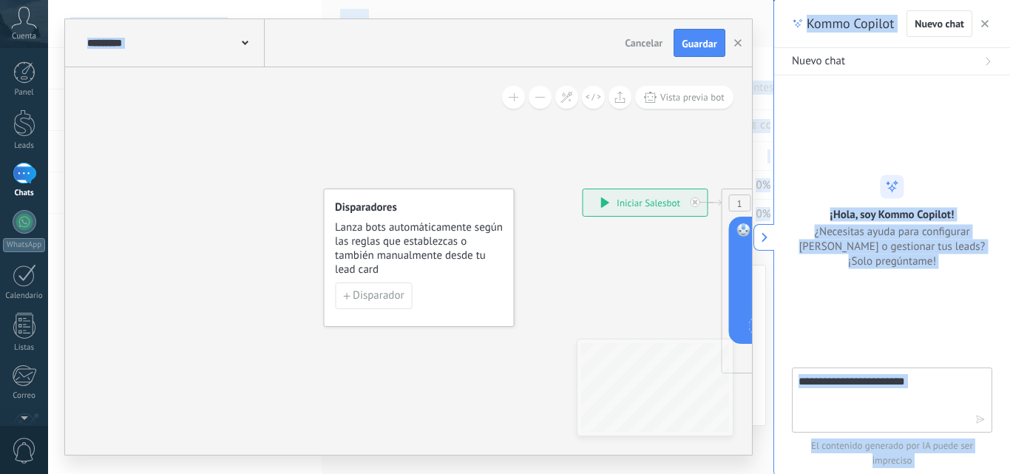
click at [756, 231] on icon at bounding box center [750, 237] width 16 height 16
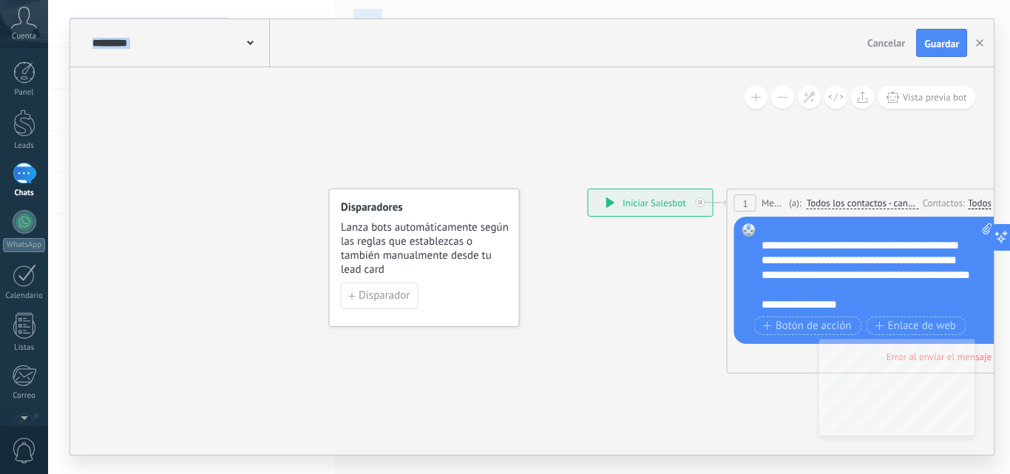
click at [377, 291] on span "Disparador" at bounding box center [384, 296] width 51 height 10
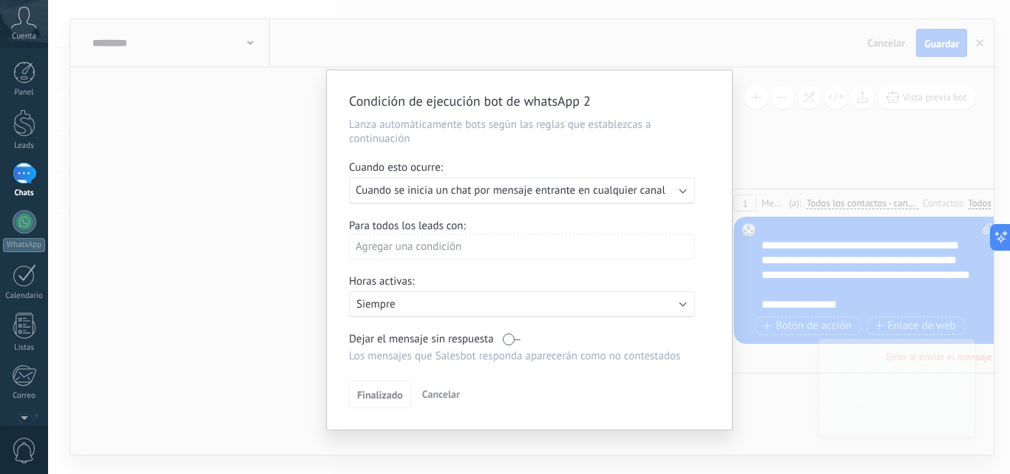
click at [213, 132] on div "Condición de ejecución bot de whatsApp 2 Lanza automáticamente bots según las r…" at bounding box center [529, 237] width 962 height 474
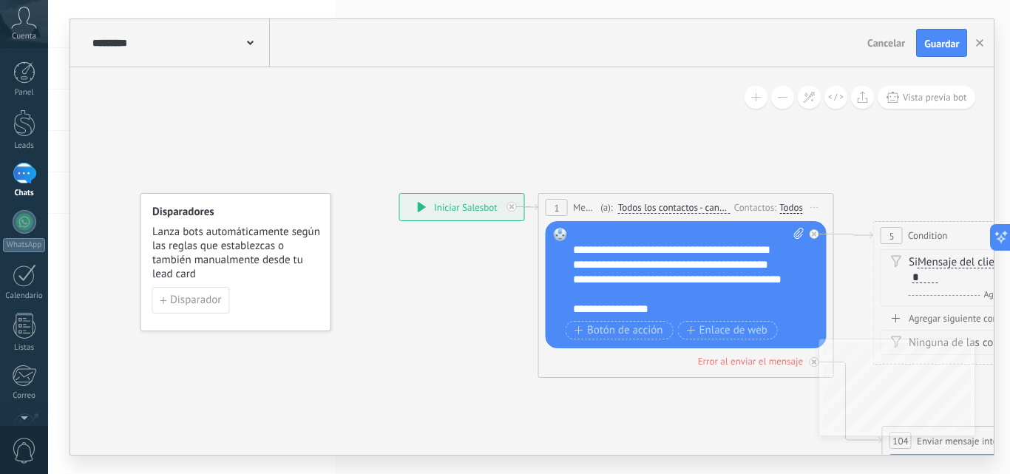
drag, startPoint x: 840, startPoint y: 142, endPoint x: 657, endPoint y: 142, distance: 183.5
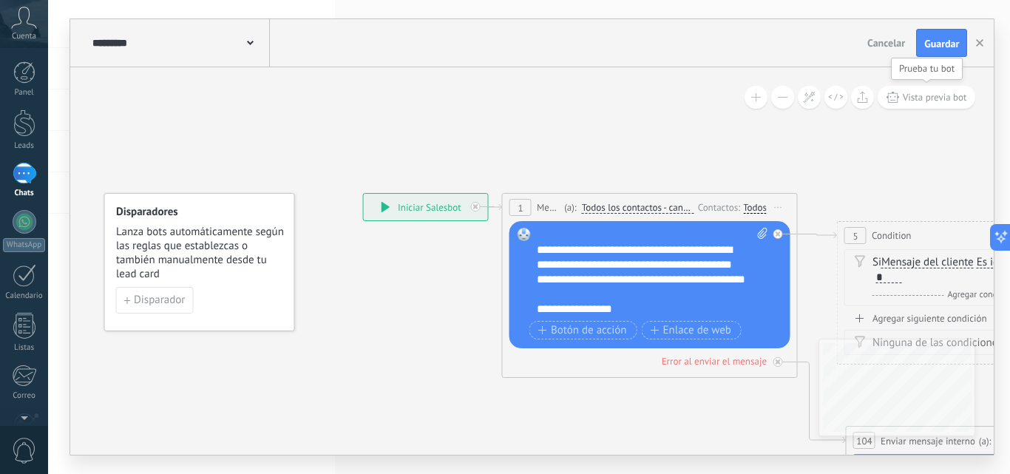
click at [953, 95] on span "Vista previa bot" at bounding box center [935, 97] width 64 height 13
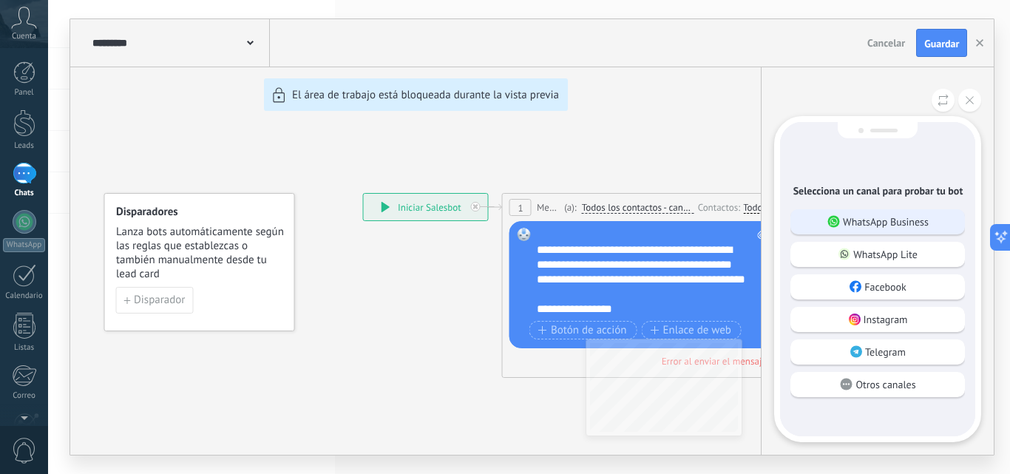
click at [863, 217] on p "WhatsApp Business" at bounding box center [886, 221] width 86 height 13
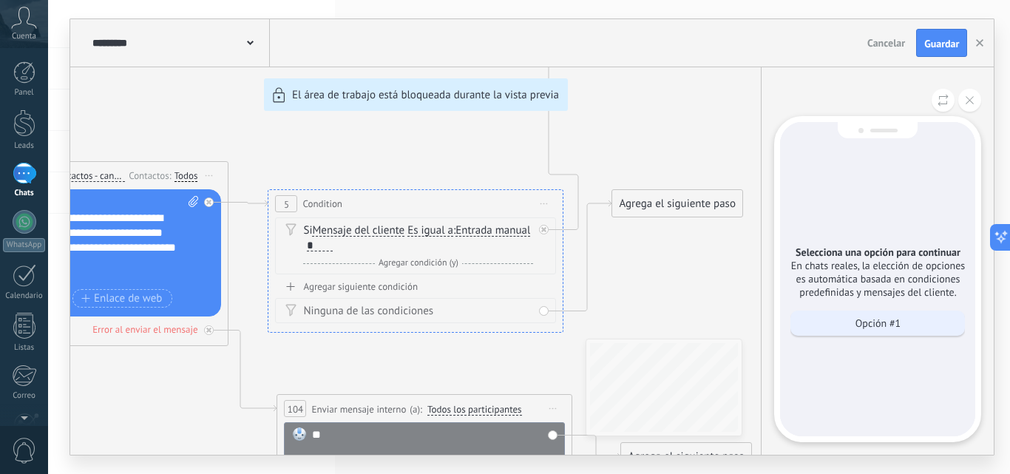
click at [859, 320] on p "Opción #1" at bounding box center [878, 323] width 45 height 13
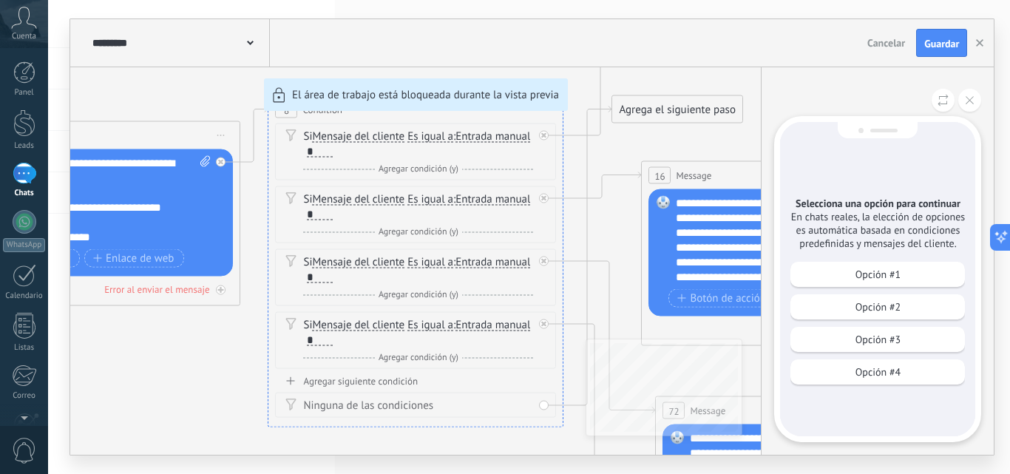
drag, startPoint x: 219, startPoint y: 325, endPoint x: 203, endPoint y: 300, distance: 29.3
click at [203, 300] on div "**********" at bounding box center [532, 237] width 924 height 436
click at [868, 271] on p "Opción #1" at bounding box center [878, 274] width 45 height 13
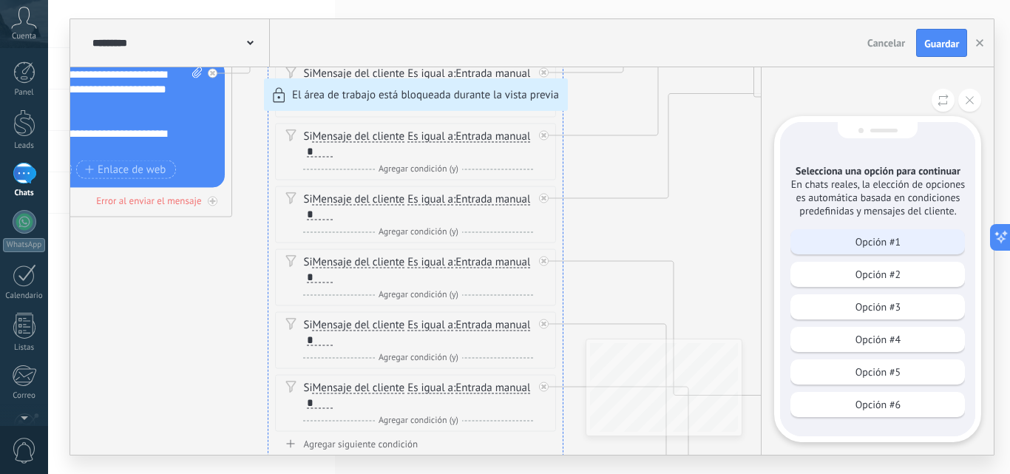
click at [853, 239] on div "Opción #1" at bounding box center [878, 241] width 175 height 25
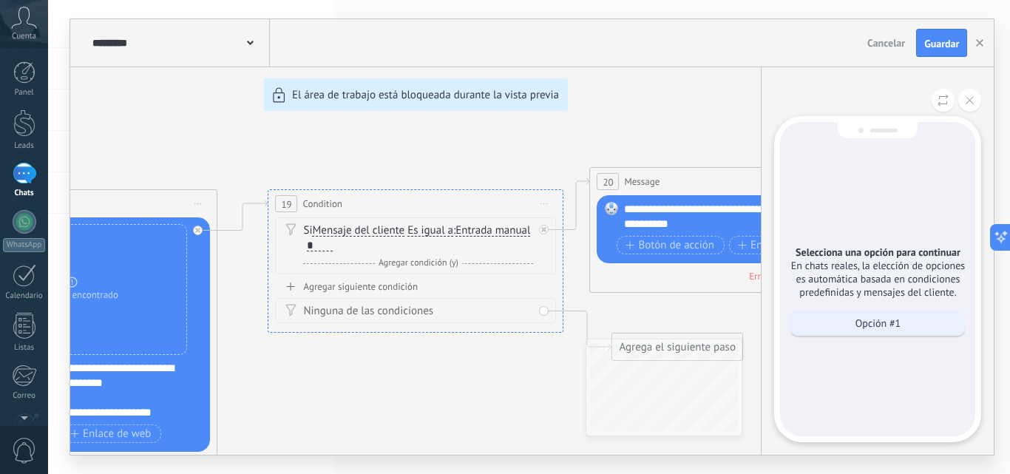
click at [856, 325] on p "Opción #1" at bounding box center [878, 323] width 45 height 13
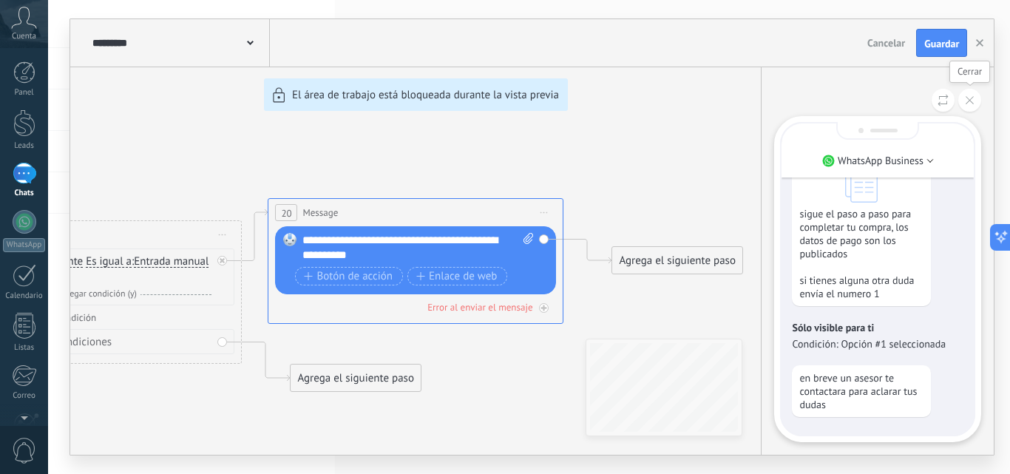
click at [965, 98] on button at bounding box center [970, 100] width 23 height 23
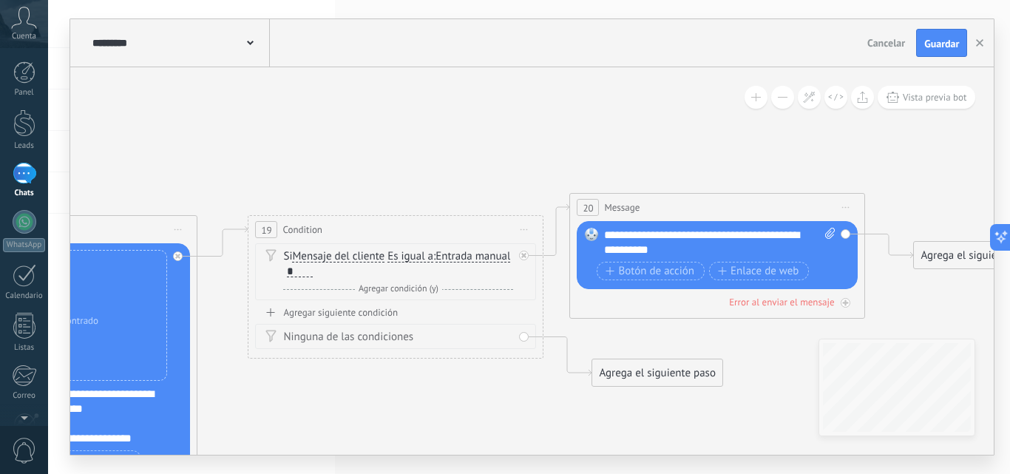
drag, startPoint x: 579, startPoint y: 200, endPoint x: 928, endPoint y: 158, distance: 351.7
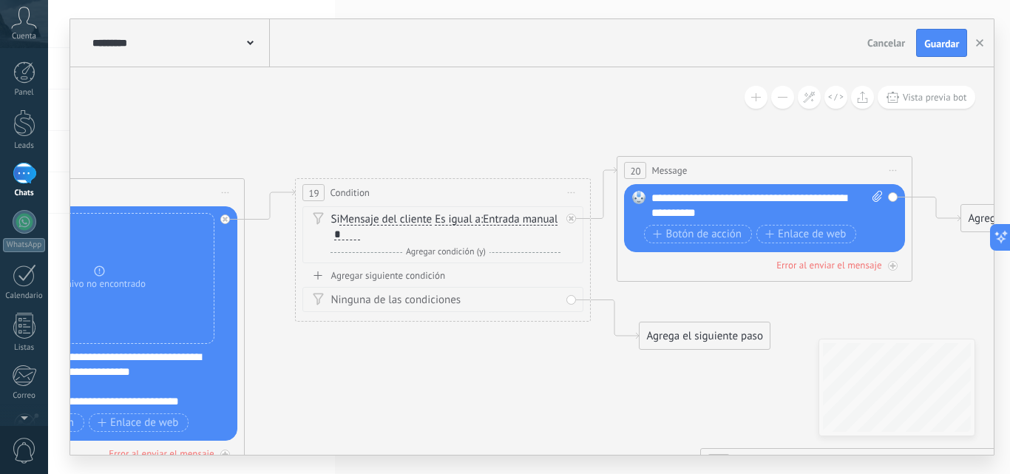
drag, startPoint x: 432, startPoint y: 152, endPoint x: 457, endPoint y: 87, distance: 69.8
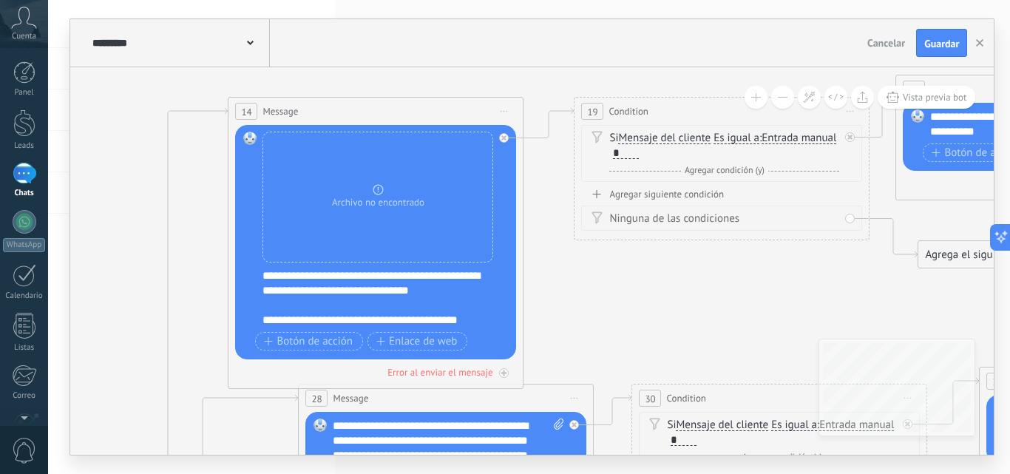
drag, startPoint x: 133, startPoint y: 198, endPoint x: 268, endPoint y: 115, distance: 158.1
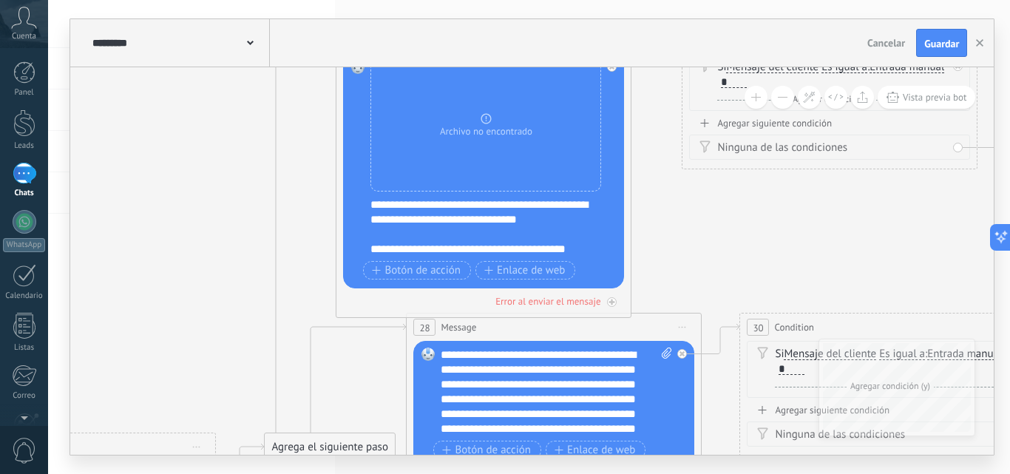
drag, startPoint x: 211, startPoint y: 172, endPoint x: 268, endPoint y: 169, distance: 57.1
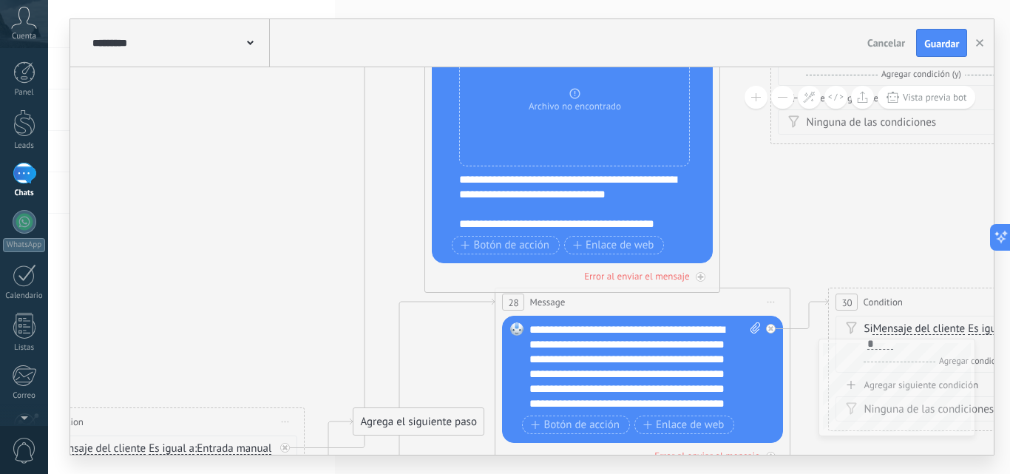
drag, startPoint x: 183, startPoint y: 224, endPoint x: 344, endPoint y: 186, distance: 165.1
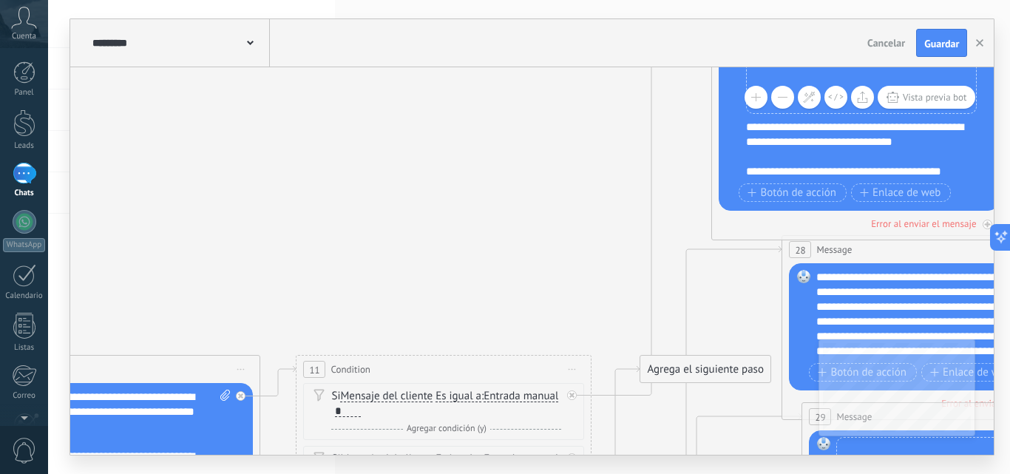
click at [30, 36] on span "Cuenta" at bounding box center [24, 37] width 24 height 10
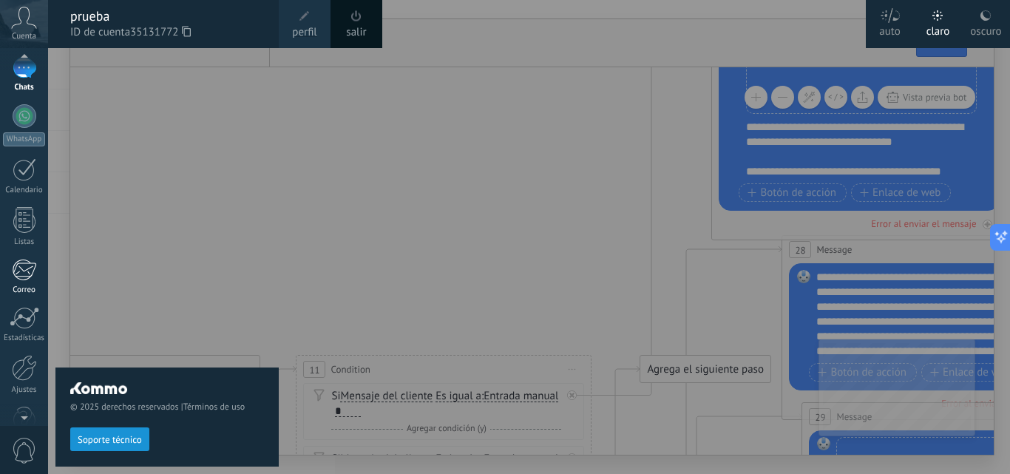
scroll to position [141, 0]
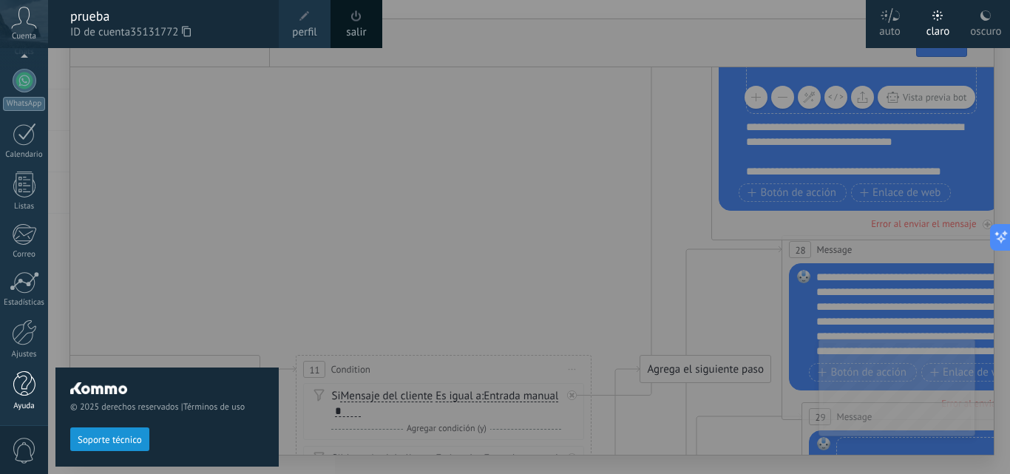
click at [21, 384] on div at bounding box center [24, 384] width 22 height 26
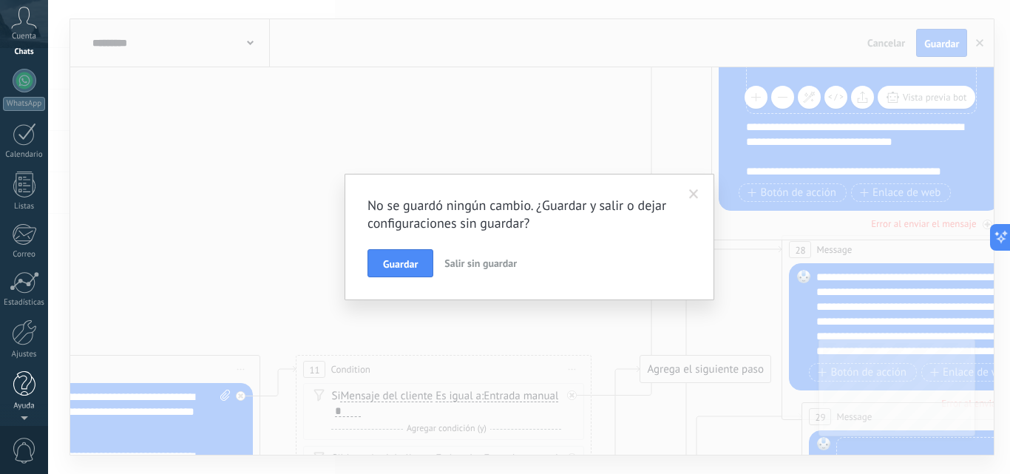
scroll to position [0, 0]
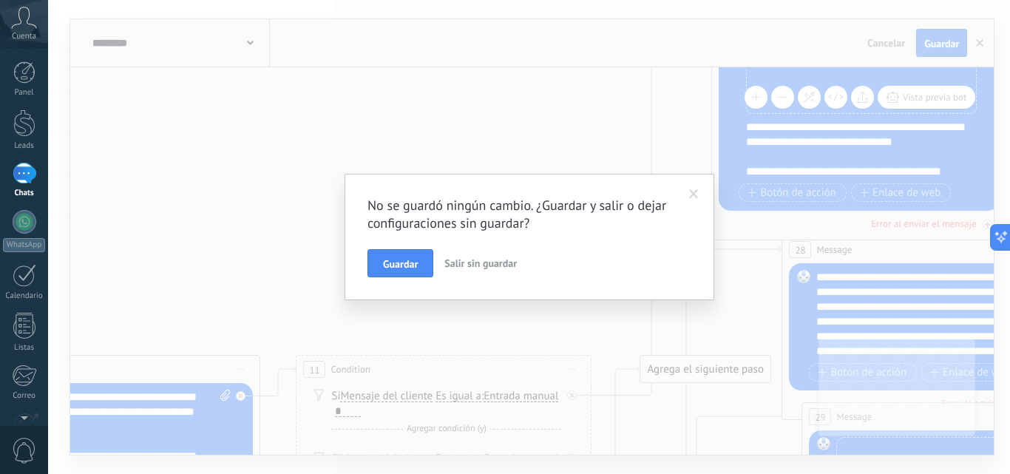
click at [479, 263] on span "Salir sin guardar" at bounding box center [481, 263] width 72 height 13
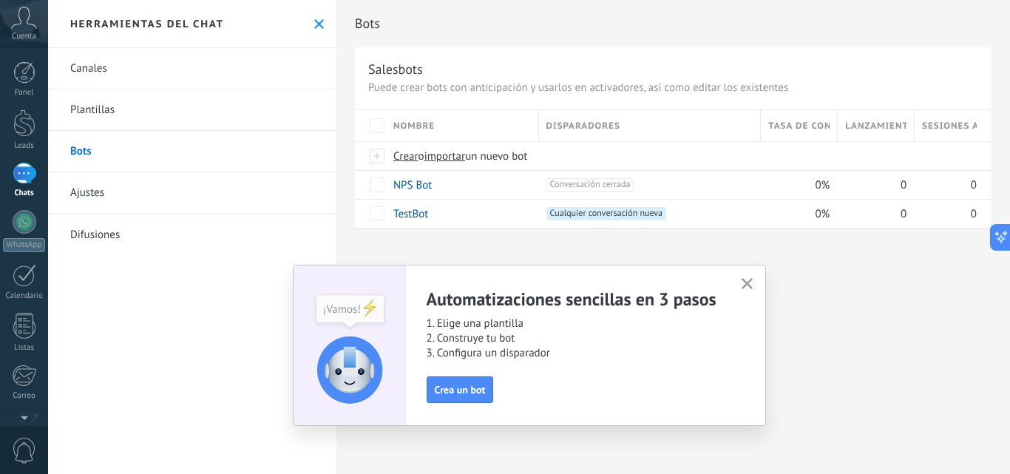
click at [18, 26] on icon at bounding box center [24, 18] width 26 height 22
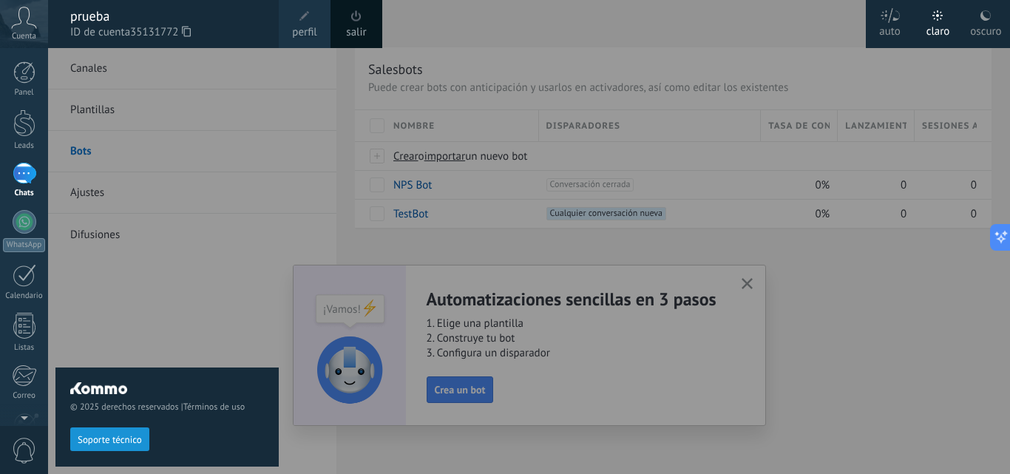
click at [341, 27] on div "salir" at bounding box center [357, 24] width 52 height 48
